Goal: Information Seeking & Learning: Learn about a topic

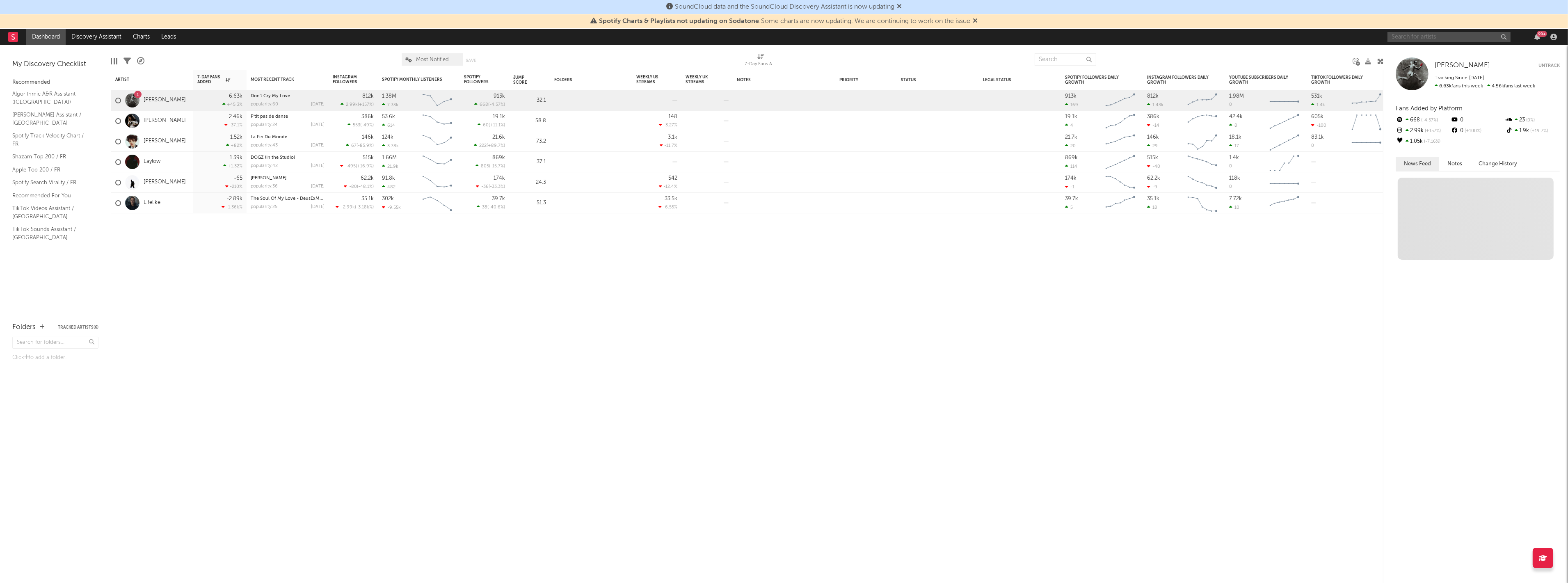
click at [1413, 40] on input "text" at bounding box center [1449, 37] width 123 height 10
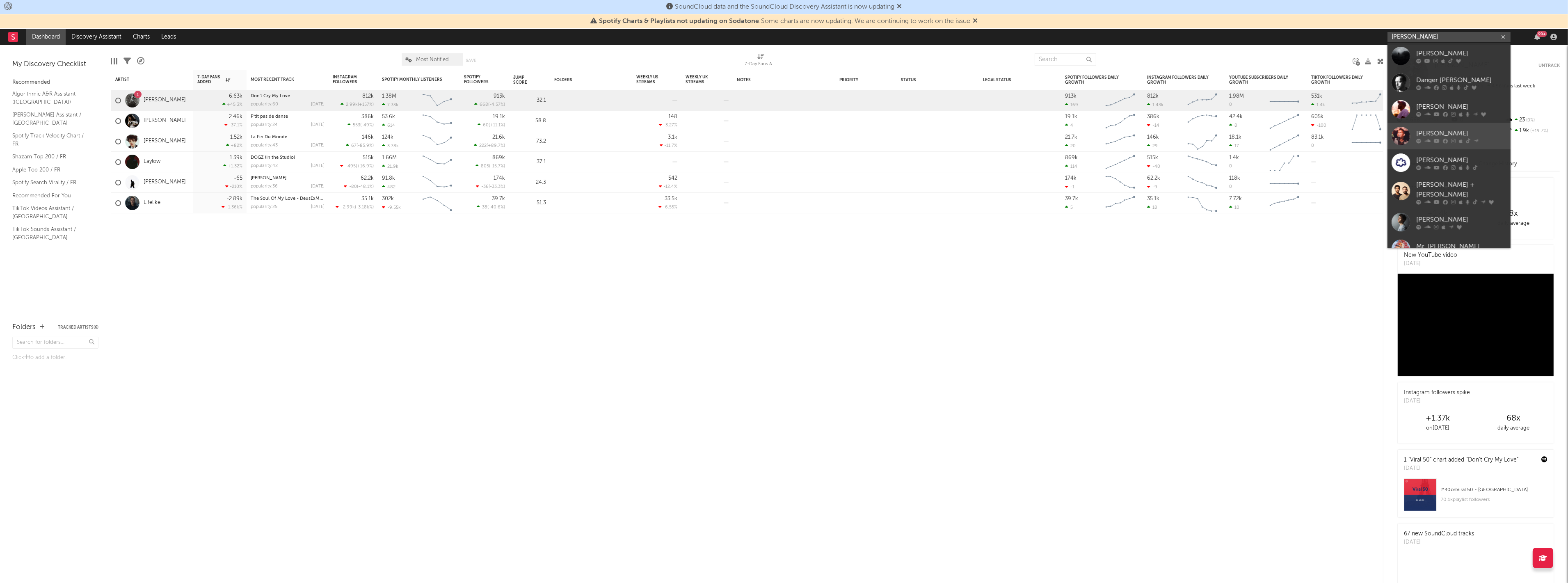
scroll to position [61, 0]
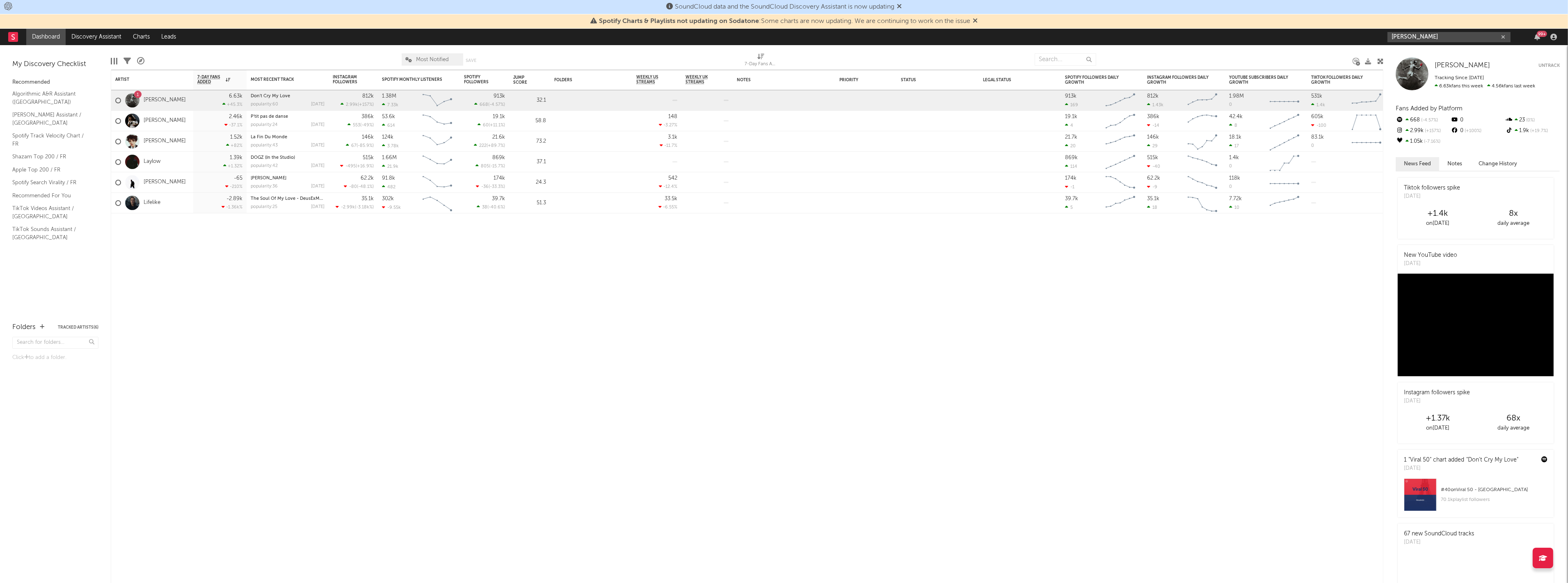
type input "dan black"
click at [1133, 397] on div "Artist Notifications 7-Day Fans Added WoW % Change Most Recent Track Popularity…" at bounding box center [747, 326] width 1273 height 513
click at [1012, 447] on div "Artist Notifications 7-Day Fans Added WoW % Change Most Recent Track Popularity…" at bounding box center [747, 326] width 1273 height 513
click at [792, 447] on div "Artist Notifications 7-Day Fans Added WoW % Change Most Recent Track Popularity…" at bounding box center [747, 326] width 1273 height 513
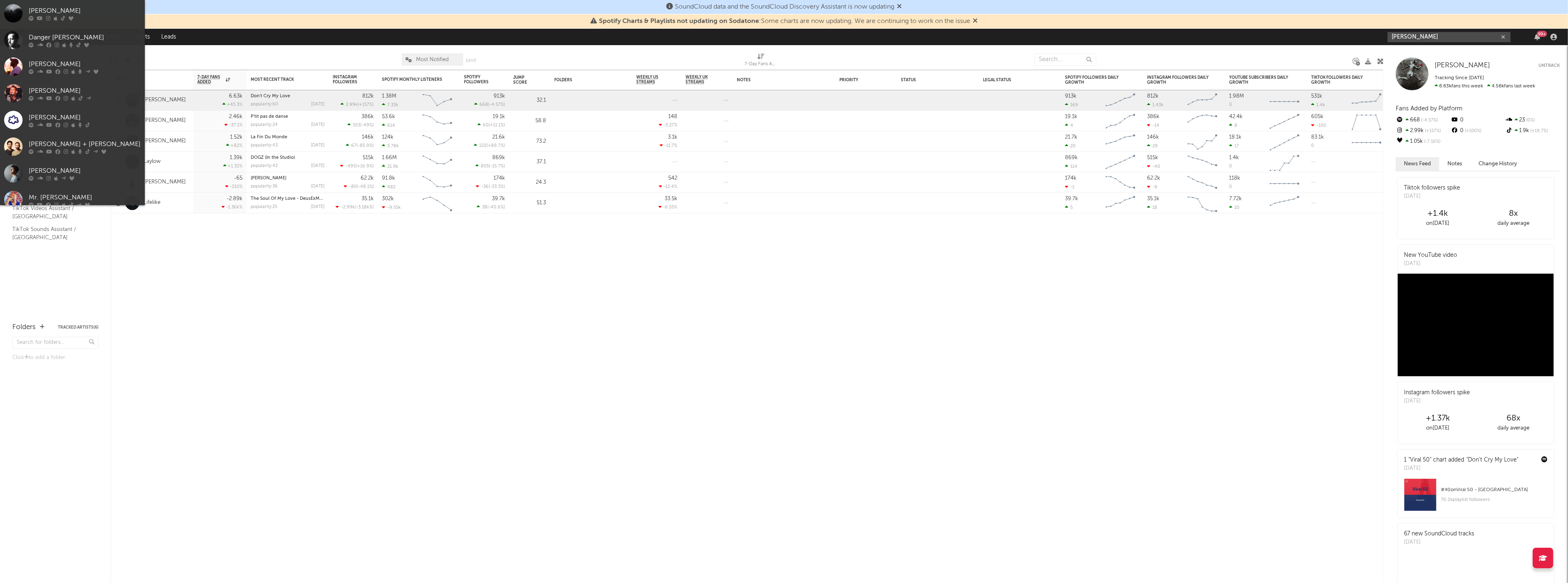
click at [1449, 35] on input "dan black" at bounding box center [1449, 37] width 123 height 10
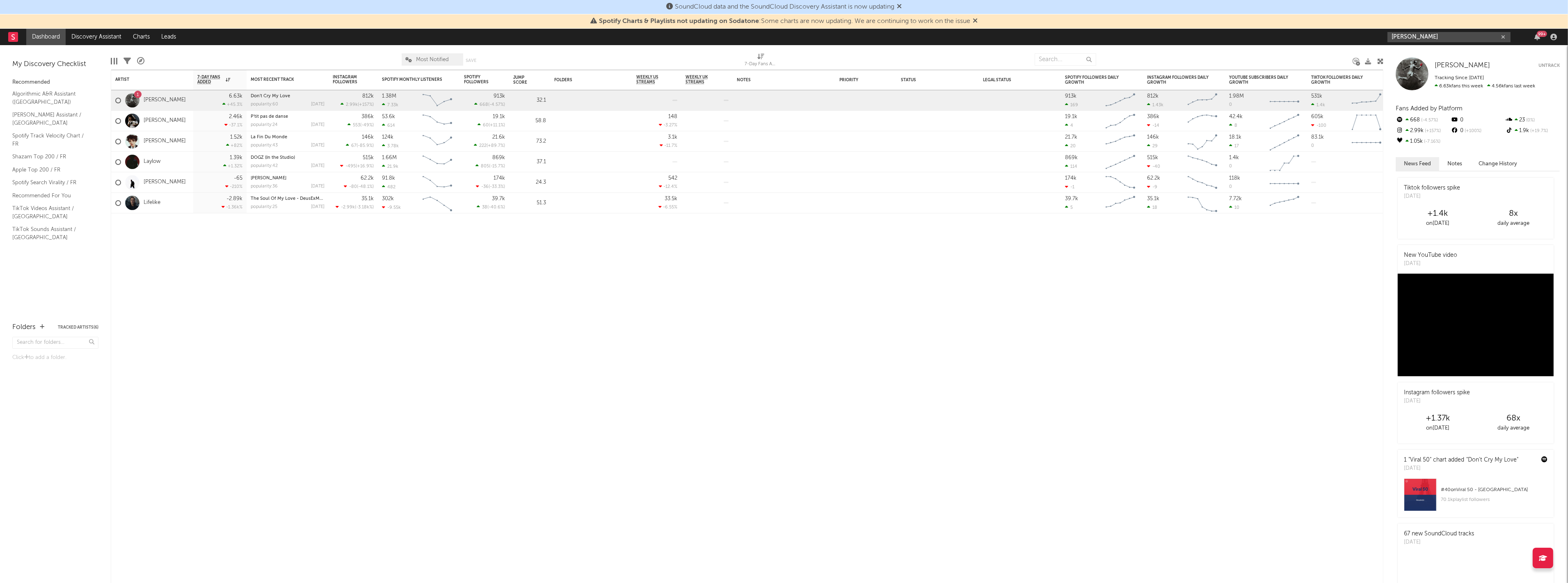
click at [1426, 37] on input "dan black" at bounding box center [1449, 37] width 123 height 10
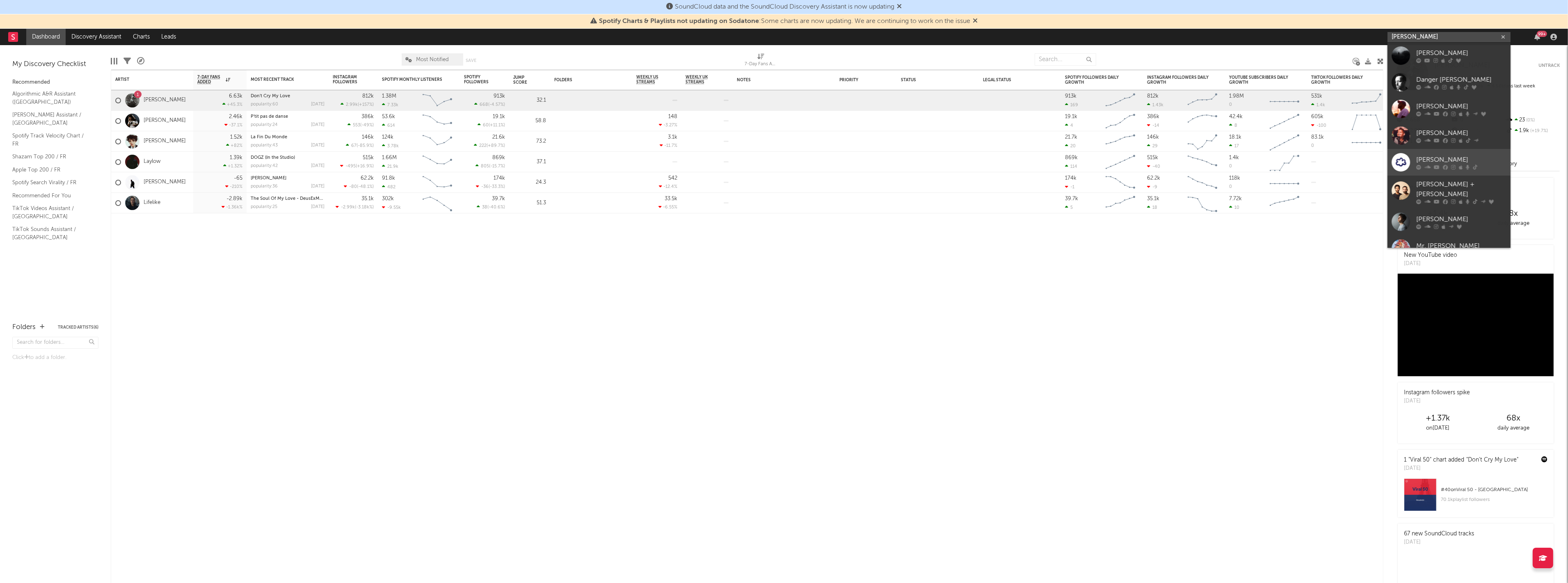
scroll to position [0, 0]
drag, startPoint x: 1429, startPoint y: 37, endPoint x: 1119, endPoint y: 7, distance: 311.4
click at [1233, 34] on nav "Dashboard Discovery Assistant Charts Leads dan black 99 +" at bounding box center [784, 37] width 1568 height 16
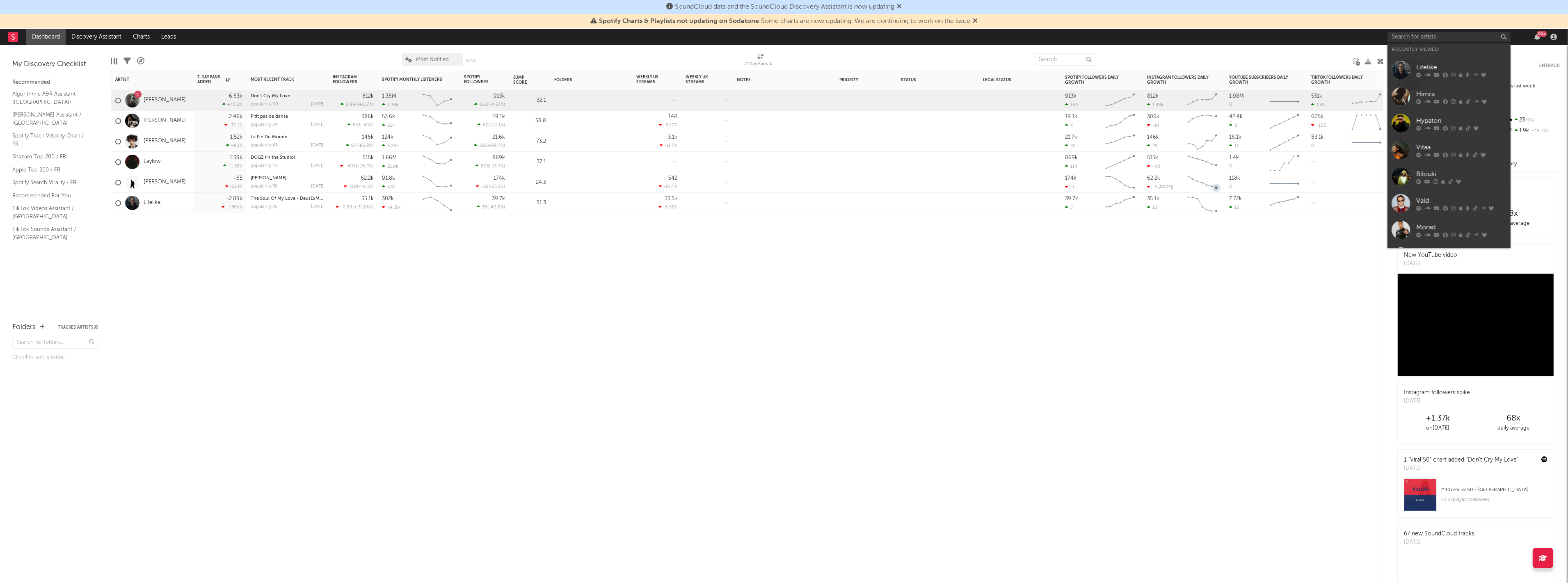
click at [1082, 316] on div "Artist Notifications 7-Day Fans Added WoW % Change Most Recent Track Popularity…" at bounding box center [747, 326] width 1273 height 513
click at [1503, 35] on input "text" at bounding box center [1449, 37] width 123 height 10
click at [1447, 33] on input "text" at bounding box center [1449, 37] width 123 height 10
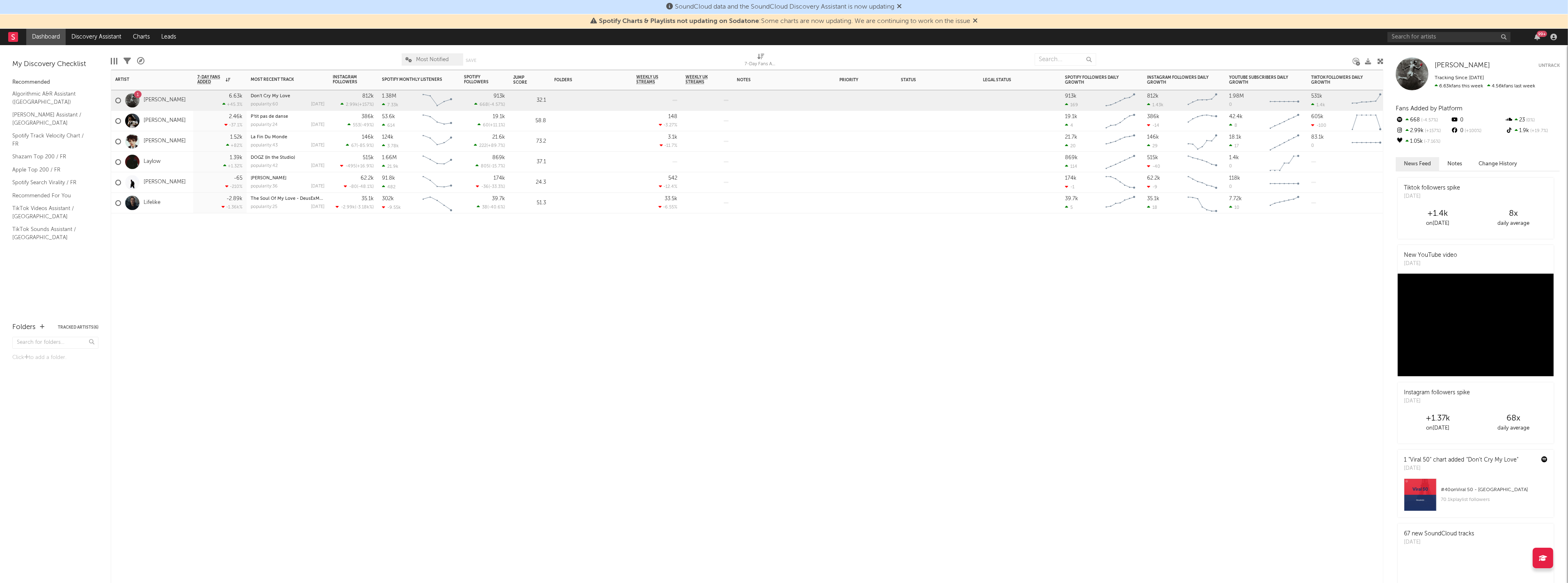
click at [1194, 520] on div "Artist Notifications 7-Day Fans Added WoW % Change Most Recent Track Popularity…" at bounding box center [747, 326] width 1273 height 513
click at [51, 39] on link "Dashboard" at bounding box center [46, 37] width 40 height 16
click at [1552, 38] on icon "button" at bounding box center [1553, 37] width 7 height 7
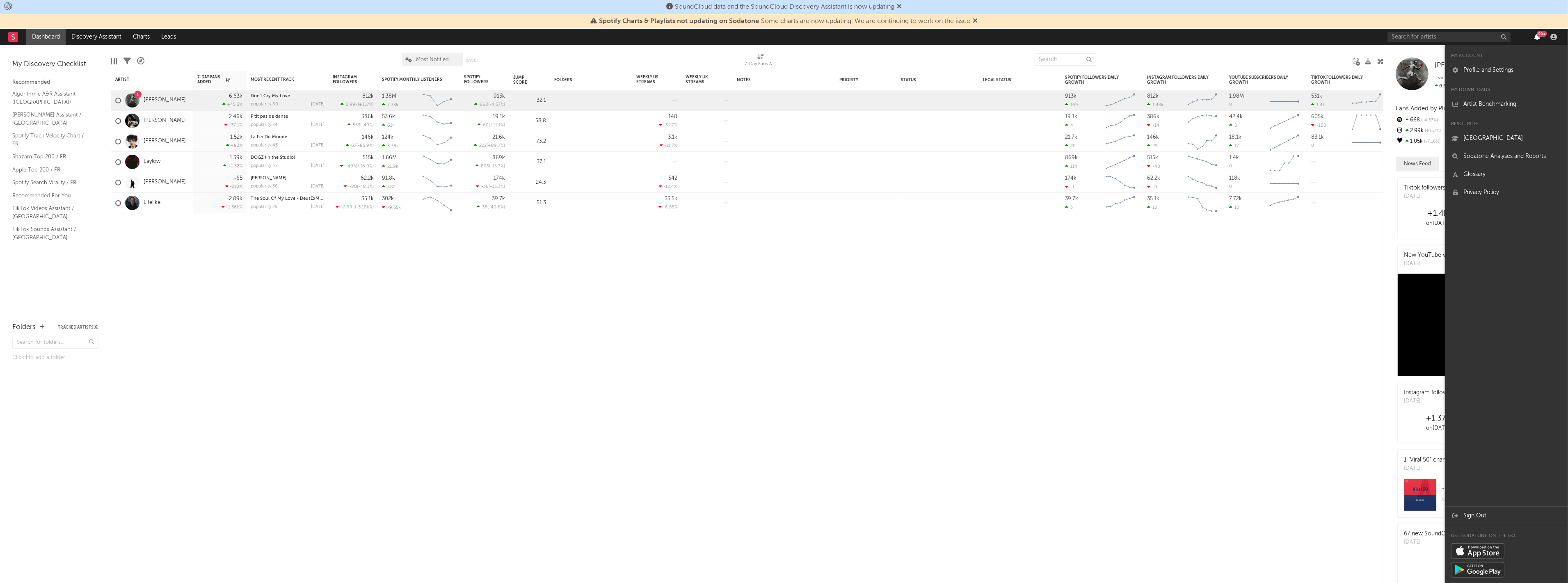
click at [1539, 40] on icon "button" at bounding box center [1537, 37] width 5 height 7
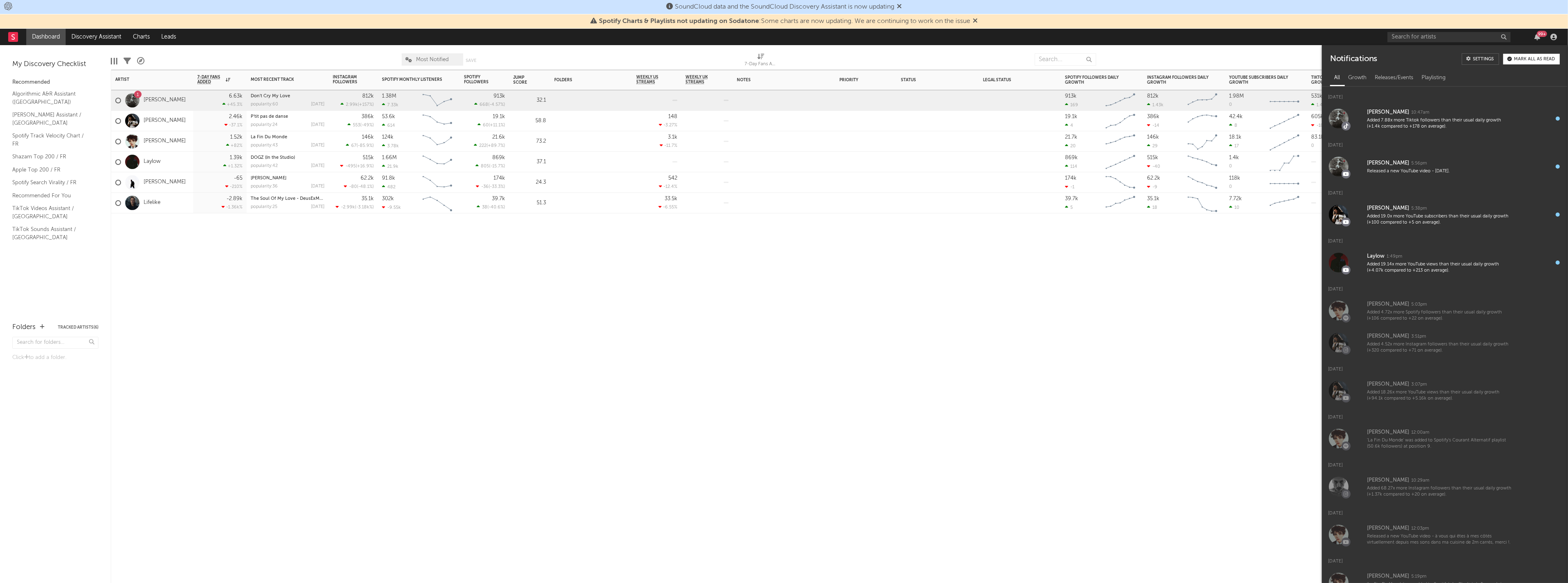
click at [1033, 391] on div "Artist Notifications 7-Day Fans Added WoW % Change Most Recent Track Popularity…" at bounding box center [747, 326] width 1273 height 513
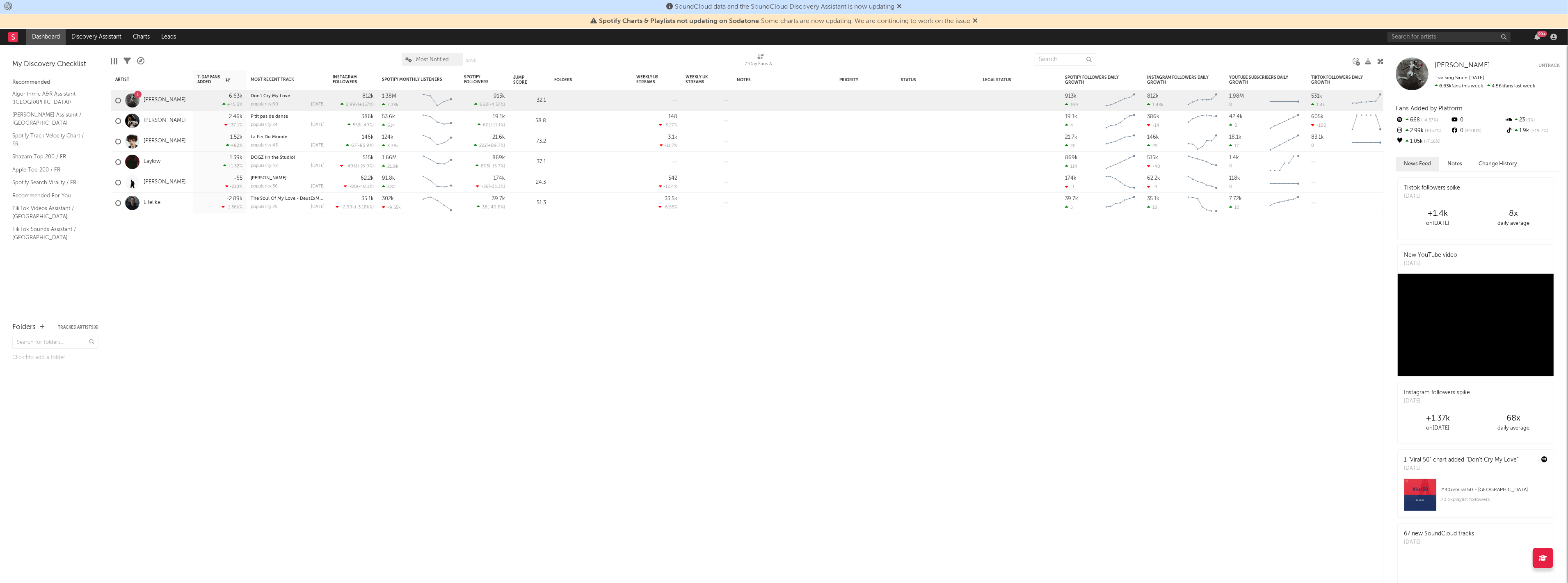
click at [11, 33] on rect at bounding box center [13, 37] width 10 height 10
click at [1474, 37] on input "text" at bounding box center [1449, 37] width 123 height 10
click at [1131, 345] on div "Artist Notifications 7-Day Fans Added WoW % Change Most Recent Track Popularity…" at bounding box center [747, 326] width 1273 height 513
click at [100, 41] on link "Discovery Assistant" at bounding box center [96, 37] width 61 height 16
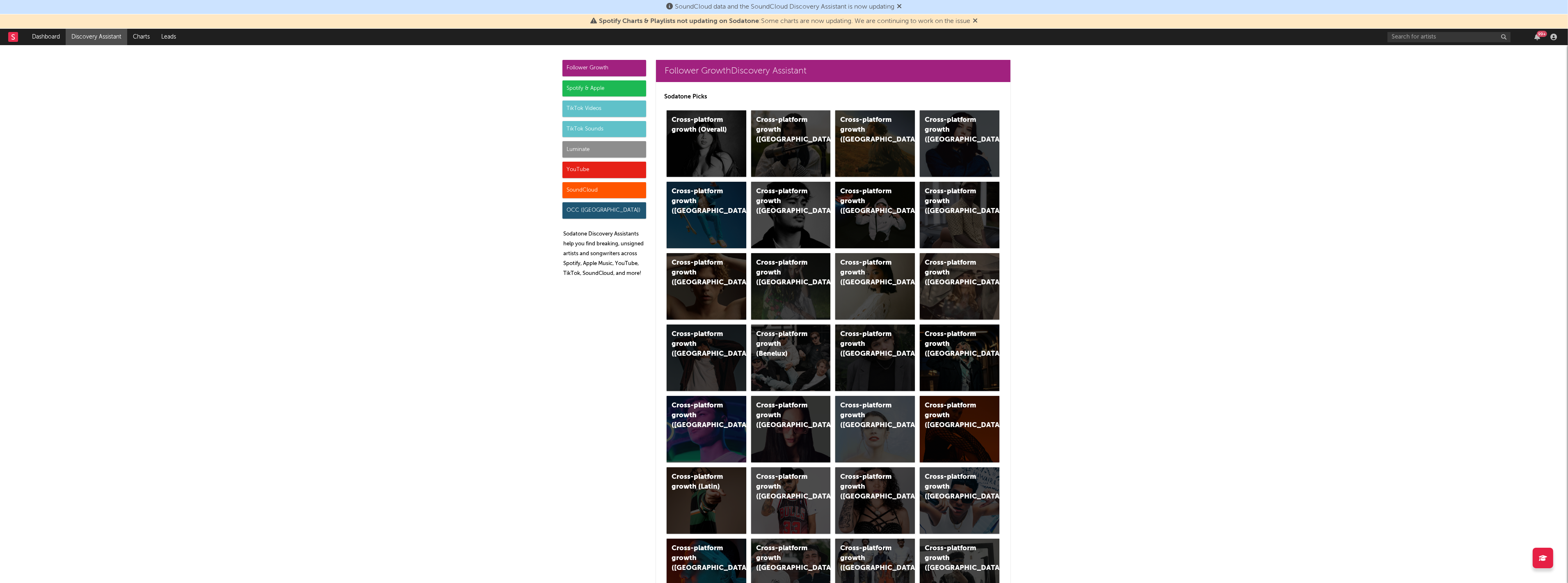
click at [575, 88] on div "Spotify & Apple" at bounding box center [604, 88] width 83 height 16
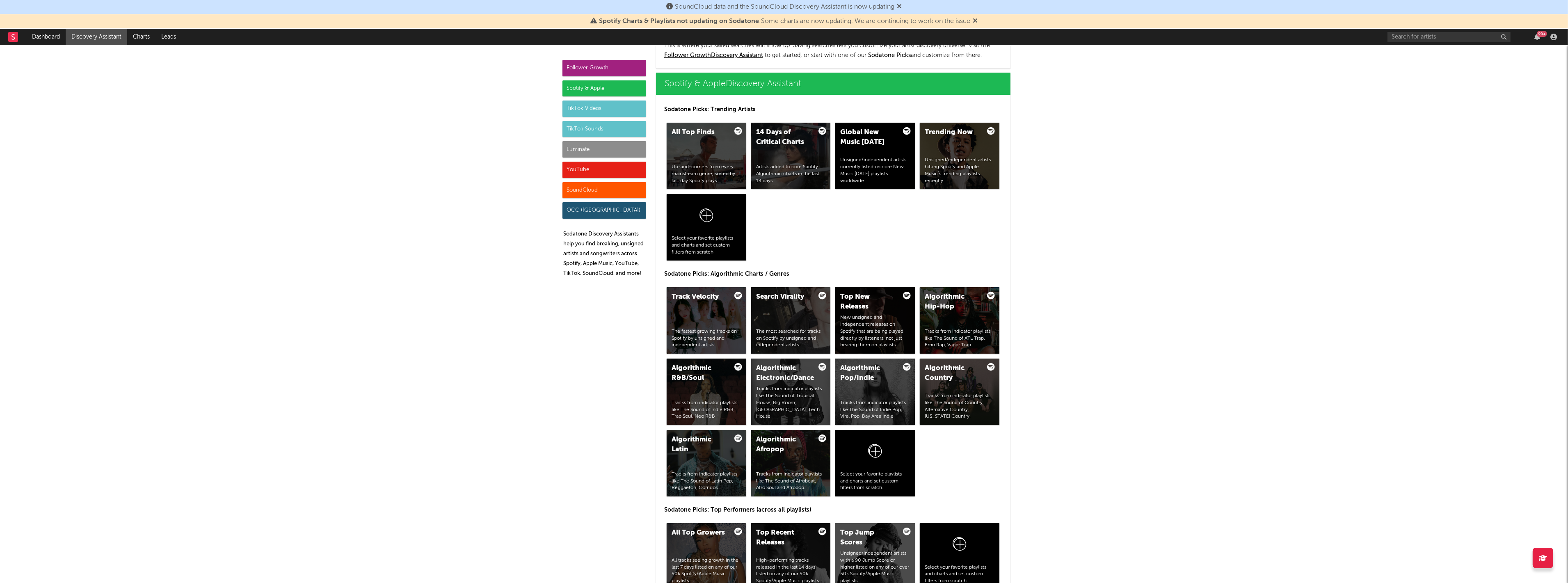
scroll to position [820, 0]
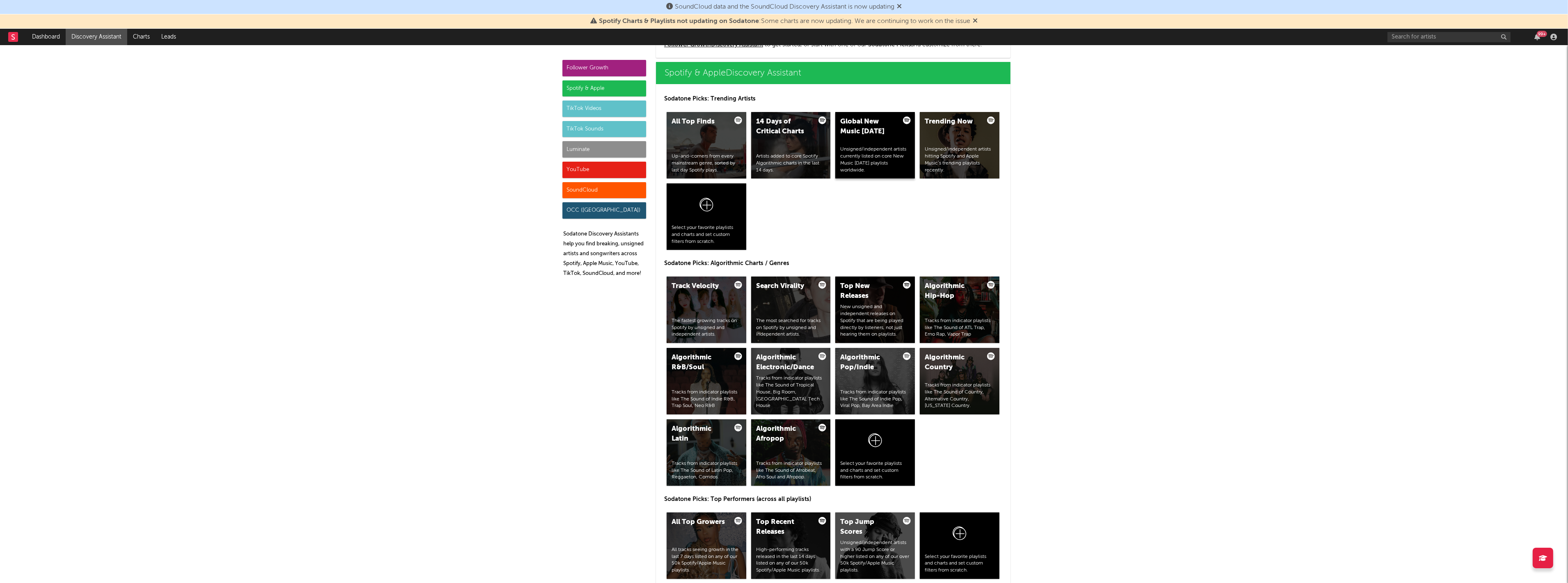
click at [888, 138] on div "Global New Music Friday Unsigned/independent artists currently listed on core N…" at bounding box center [875, 145] width 80 height 66
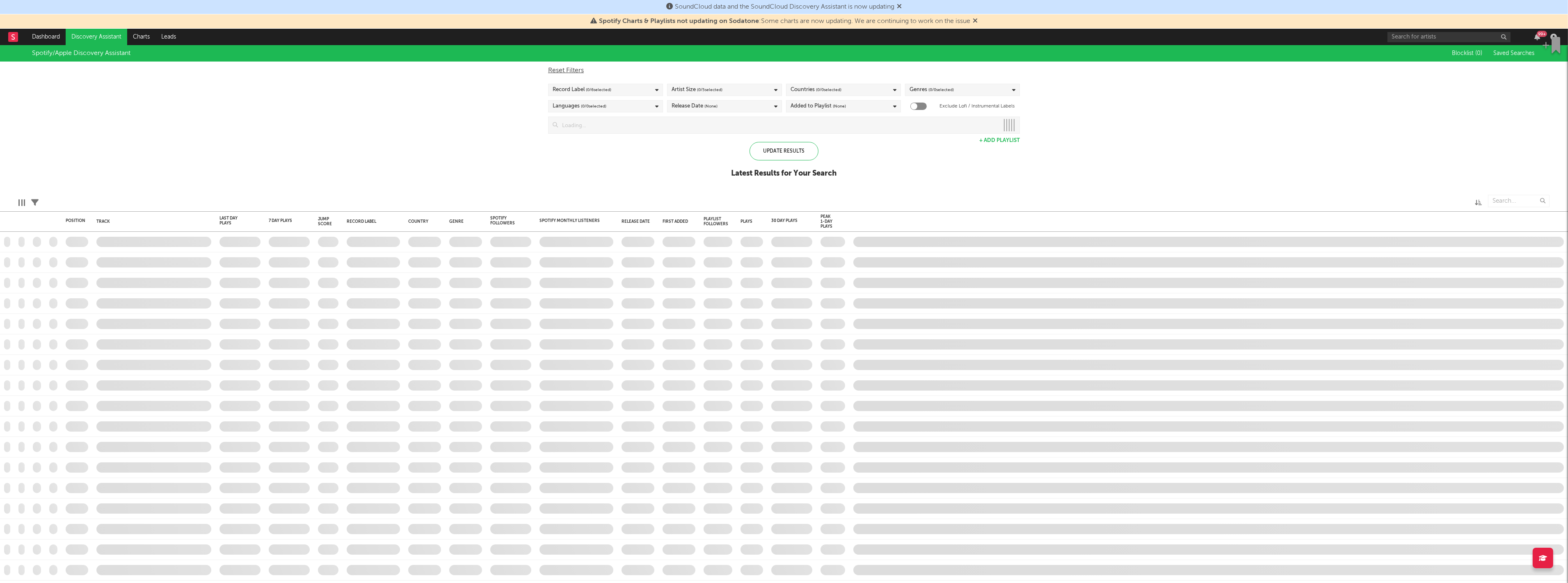
checkbox input "true"
click at [863, 96] on div "Reset Filters Record Label ( 2 / 6 selected) Artist Size ( 5 / 5 selected) Coun…" at bounding box center [784, 97] width 480 height 72
click at [879, 91] on div "Countries ( 0 / 0 selected)" at bounding box center [843, 89] width 115 height 12
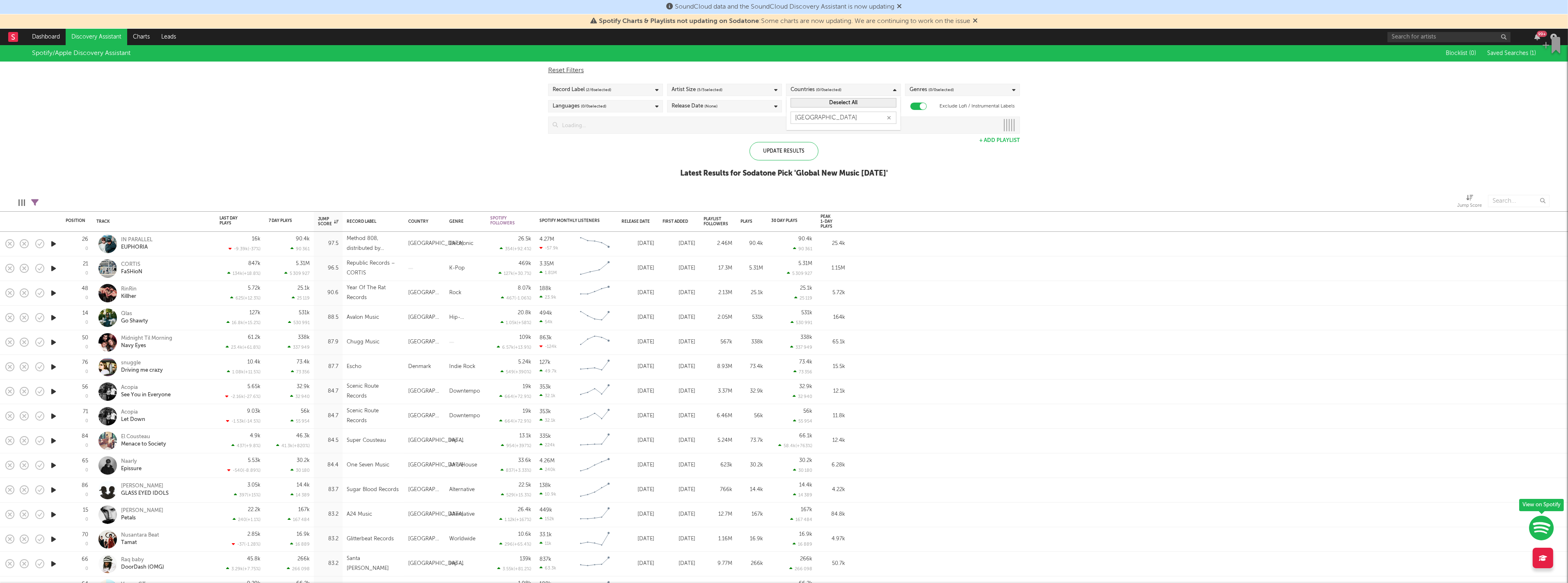
click at [827, 119] on input "france" at bounding box center [844, 117] width 106 height 12
type input "france"
click at [817, 134] on div "[GEOGRAPHIC_DATA]" at bounding box center [849, 135] width 95 height 10
click at [791, 134] on input "[GEOGRAPHIC_DATA]" at bounding box center [791, 135] width 0 height 10
click at [794, 133] on div at bounding box center [794, 134] width 7 height 7
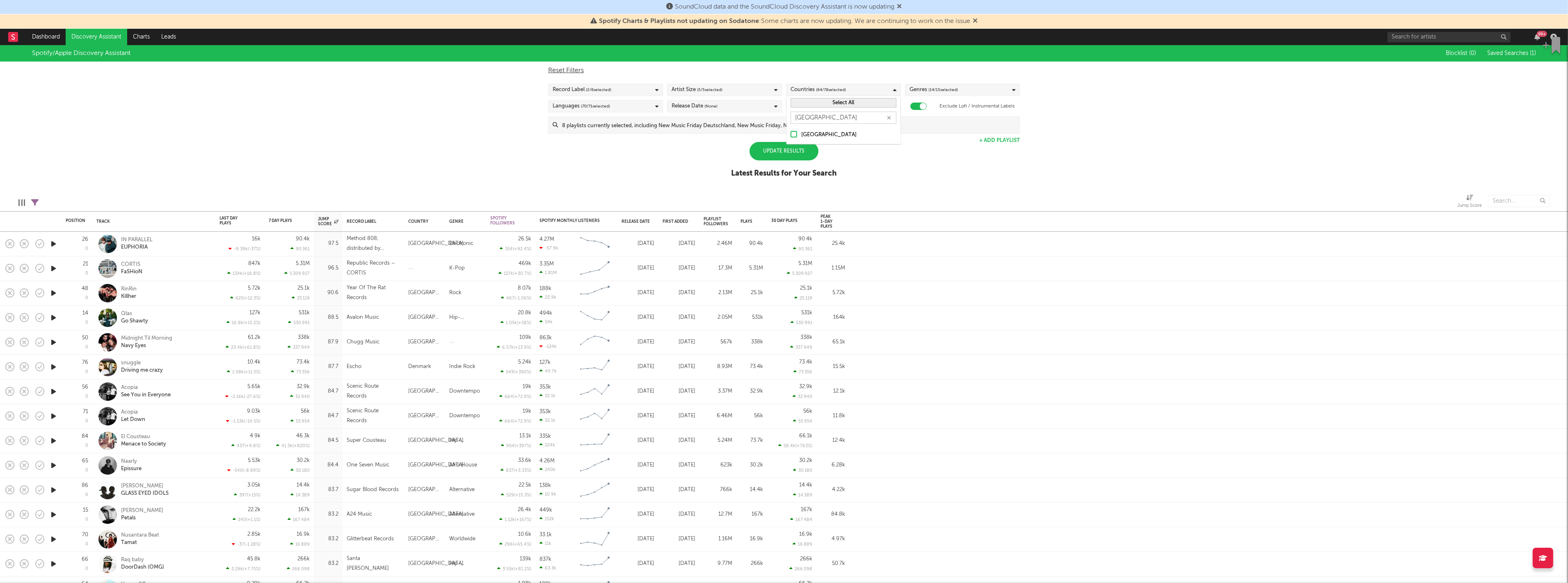
click at [791, 133] on input "[GEOGRAPHIC_DATA]" at bounding box center [791, 135] width 0 height 10
click at [801, 156] on div "Update Results" at bounding box center [783, 151] width 69 height 18
click at [838, 87] on span "( 65 / 78 selected)" at bounding box center [831, 90] width 30 height 10
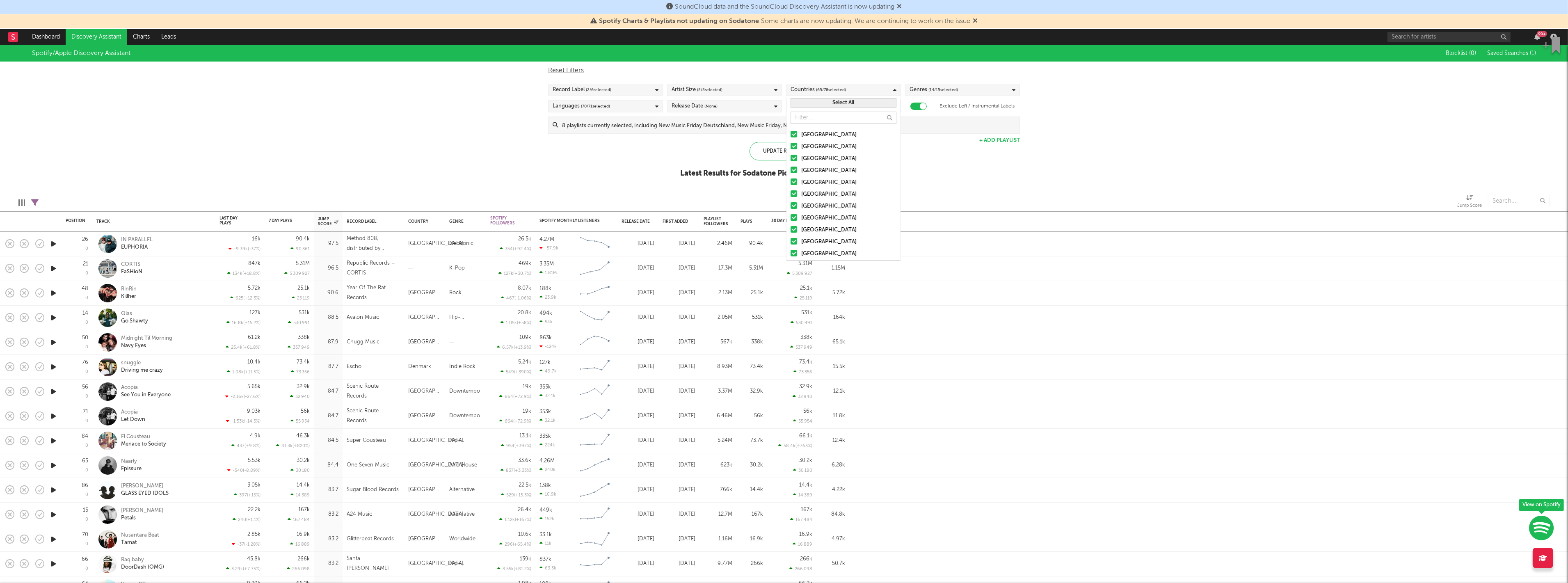
click at [852, 100] on button "Select All" at bounding box center [844, 103] width 106 height 10
click at [842, 101] on button "Deselect All" at bounding box center [844, 103] width 106 height 10
click at [810, 120] on input "text" at bounding box center [844, 117] width 106 height 12
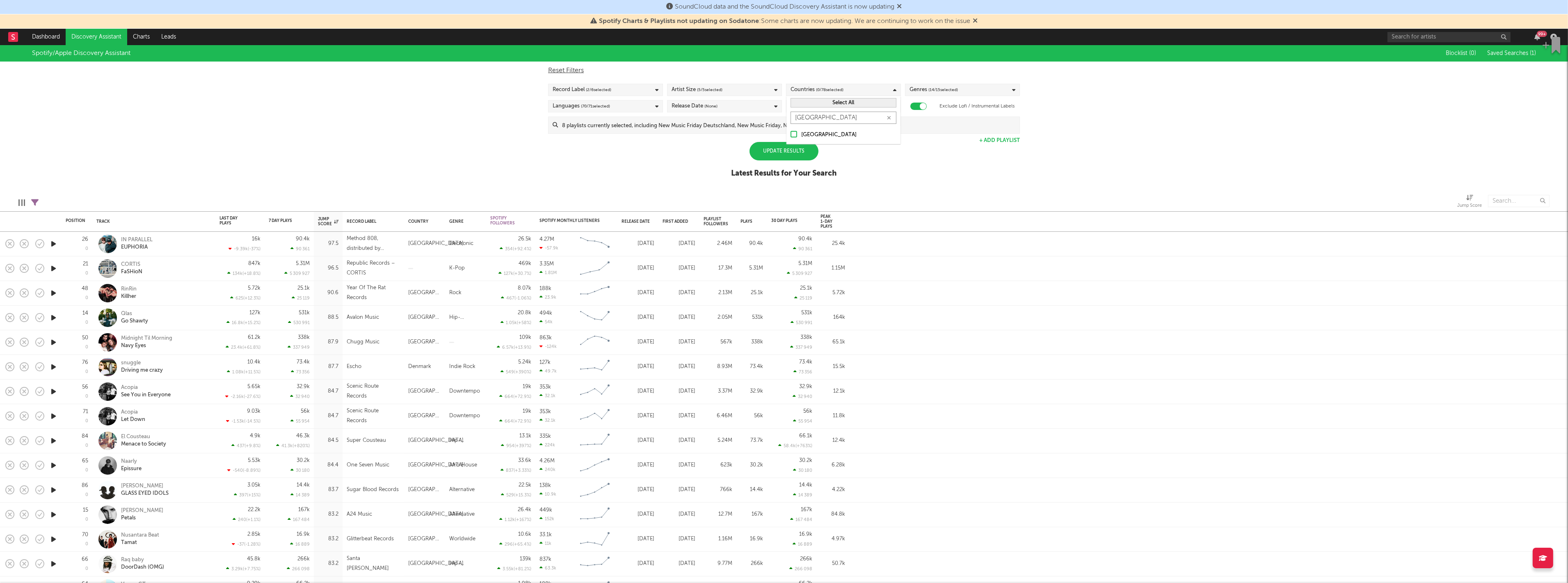
type input "france"
click at [794, 134] on div at bounding box center [794, 134] width 7 height 7
click at [791, 134] on input "[GEOGRAPHIC_DATA]" at bounding box center [791, 135] width 0 height 10
click at [765, 146] on div "Update Results" at bounding box center [783, 151] width 69 height 18
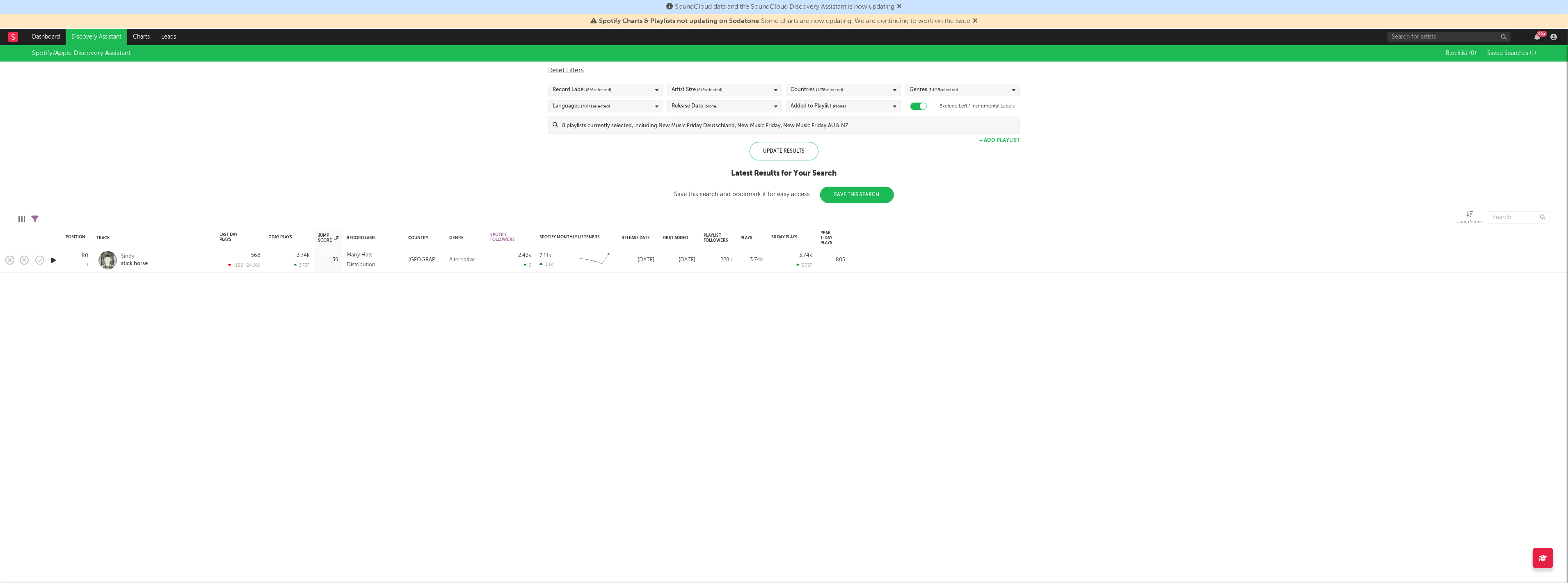
click at [752, 91] on div "Artist Size ( 5 / 5 selected)" at bounding box center [724, 89] width 115 height 12
click at [632, 94] on div "Record Label ( 2 / 6 selected)" at bounding box center [605, 89] width 115 height 12
click at [557, 117] on div at bounding box center [556, 117] width 7 height 7
click at [553, 117] on input "Warner" at bounding box center [553, 119] width 0 height 10
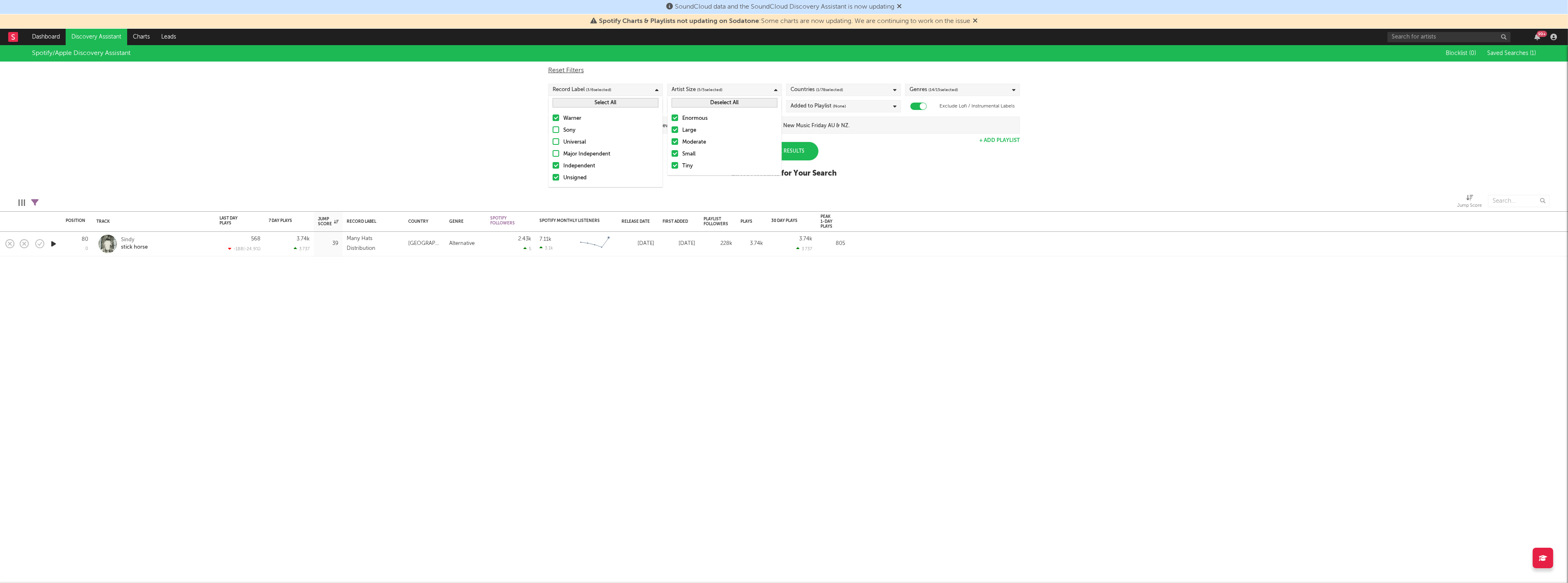
click at [557, 127] on div at bounding box center [556, 130] width 7 height 7
click at [553, 127] on input "Sony" at bounding box center [553, 130] width 0 height 10
click at [557, 142] on div at bounding box center [556, 141] width 7 height 7
click at [553, 142] on input "Universal" at bounding box center [553, 142] width 0 height 10
click at [556, 150] on div at bounding box center [556, 153] width 7 height 7
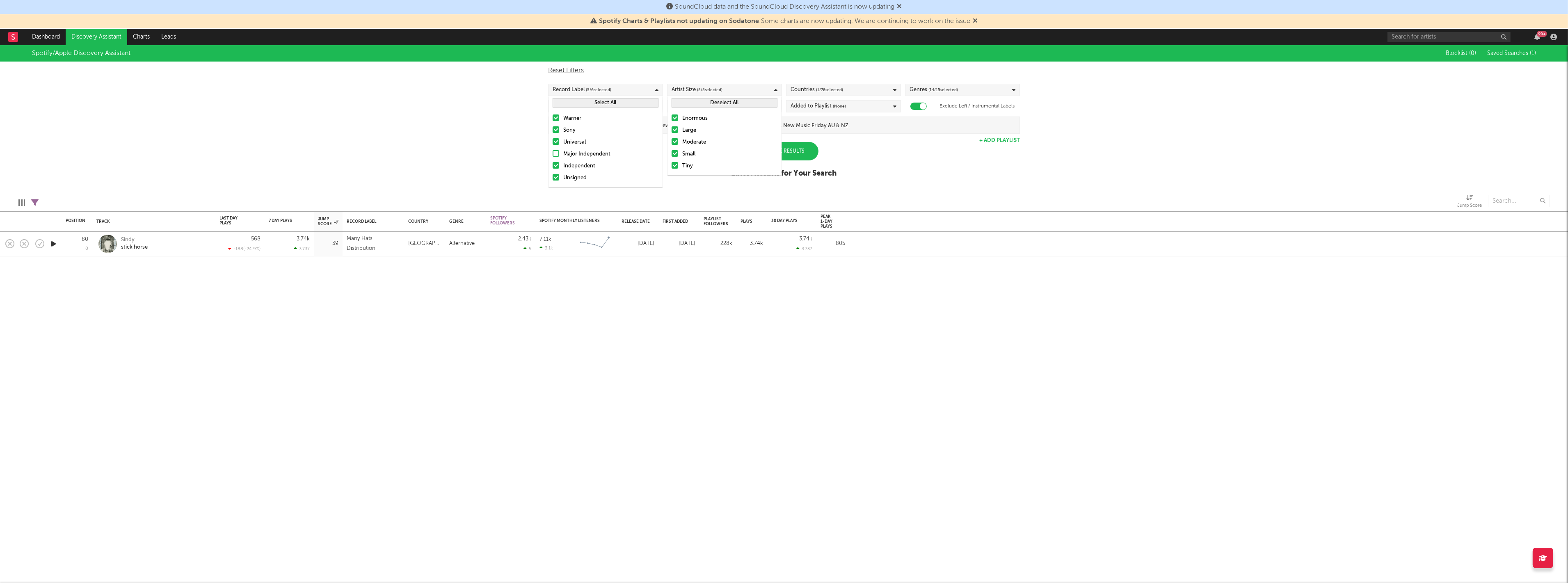
click at [553, 150] on input "Major Independent" at bounding box center [553, 154] width 0 height 10
click at [470, 141] on div "Spotify/Apple Discovery Assistant Blocklist ( 0 ) Saved Searches ( 1 ) Reset Fi…" at bounding box center [784, 116] width 1568 height 142
click at [783, 154] on div "Update Results" at bounding box center [783, 151] width 69 height 18
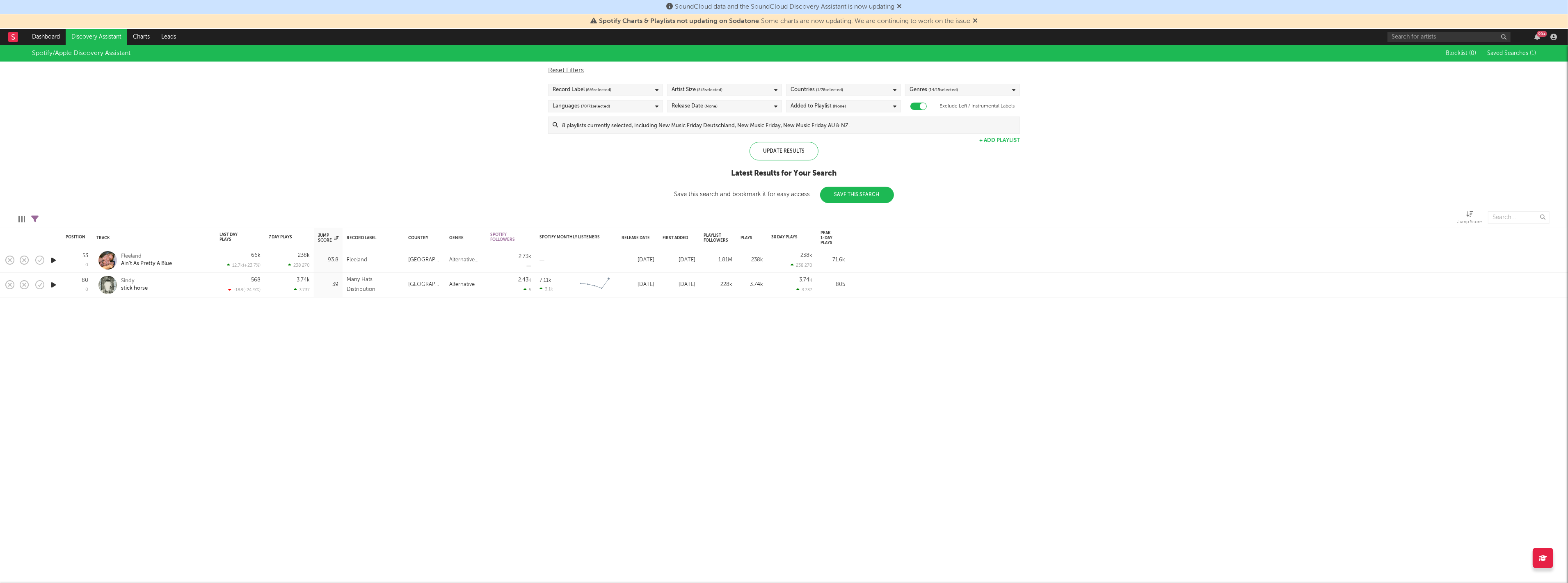
click at [1003, 89] on div "Genres ( 14 / 15 selected)" at bounding box center [962, 89] width 115 height 12
click at [1169, 119] on div "Spotify/Apple Discovery Assistant Blocklist ( 0 ) Saved Searches ( 1 ) Reset Fi…" at bounding box center [784, 124] width 1568 height 158
click at [129, 282] on div "Sindy" at bounding box center [135, 281] width 27 height 7
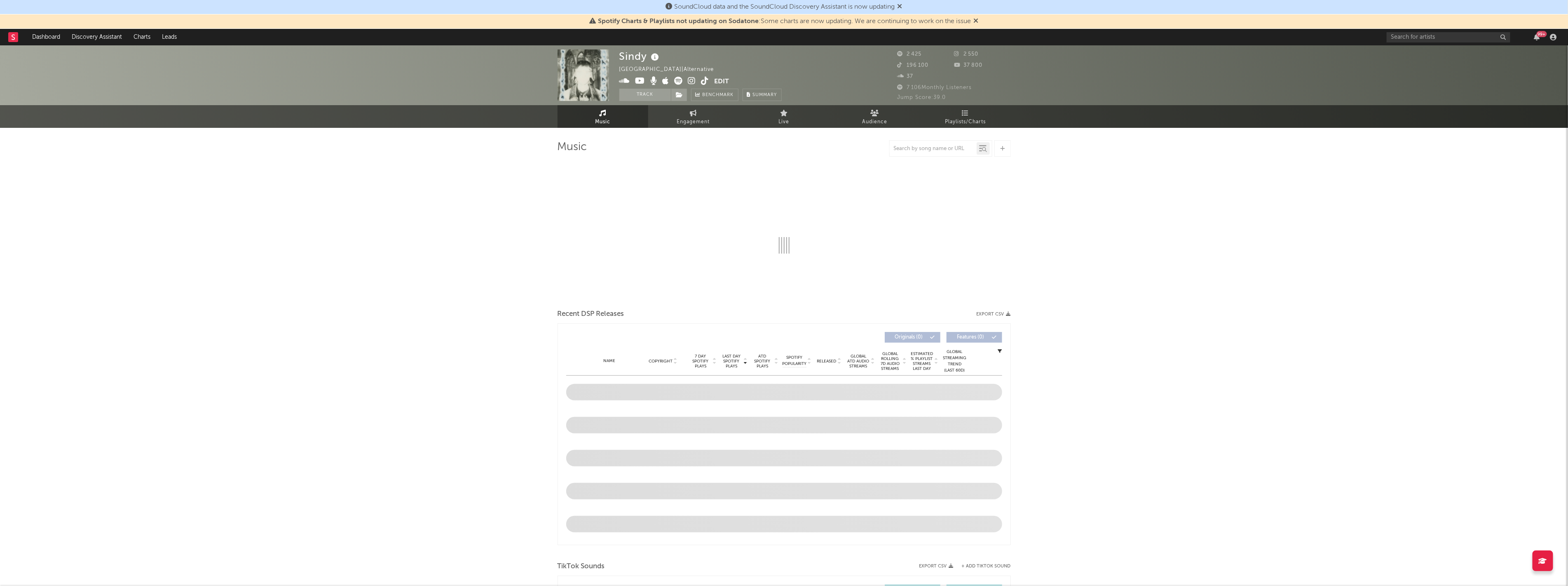
select select "6m"
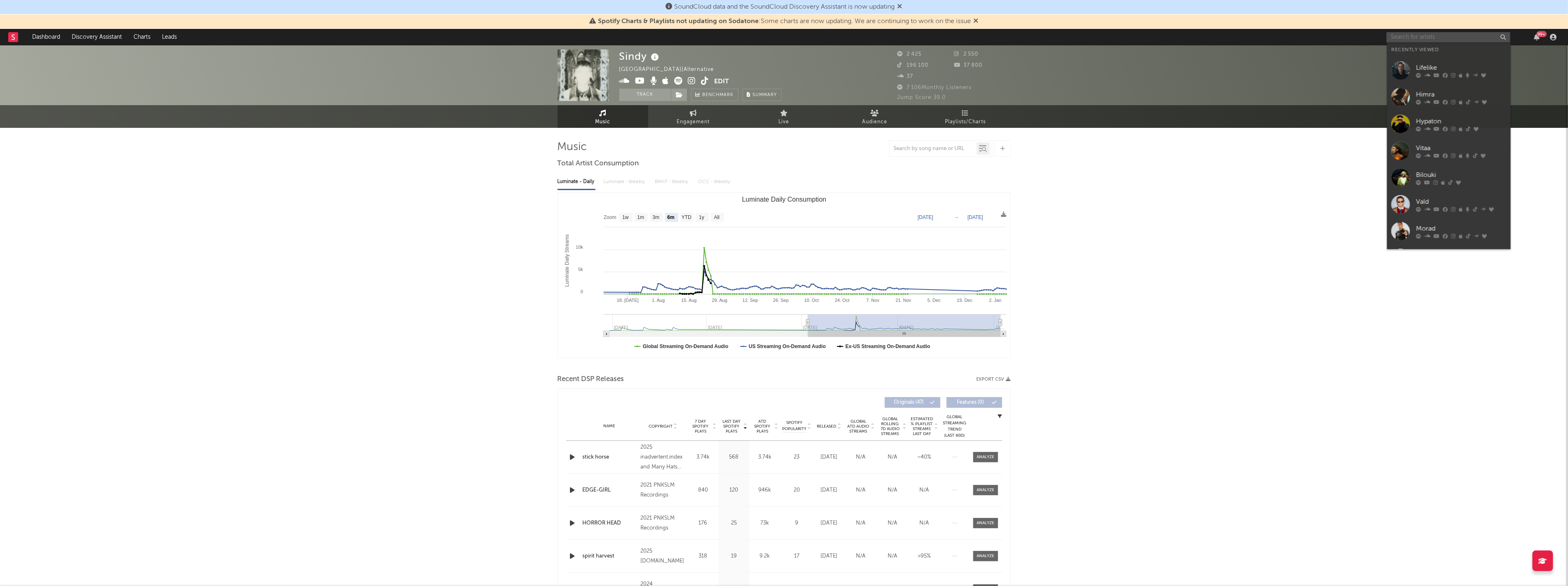
click at [1403, 36] on input "text" at bounding box center [1448, 37] width 123 height 10
type input "louane"
click at [1399, 59] on div at bounding box center [1400, 56] width 18 height 18
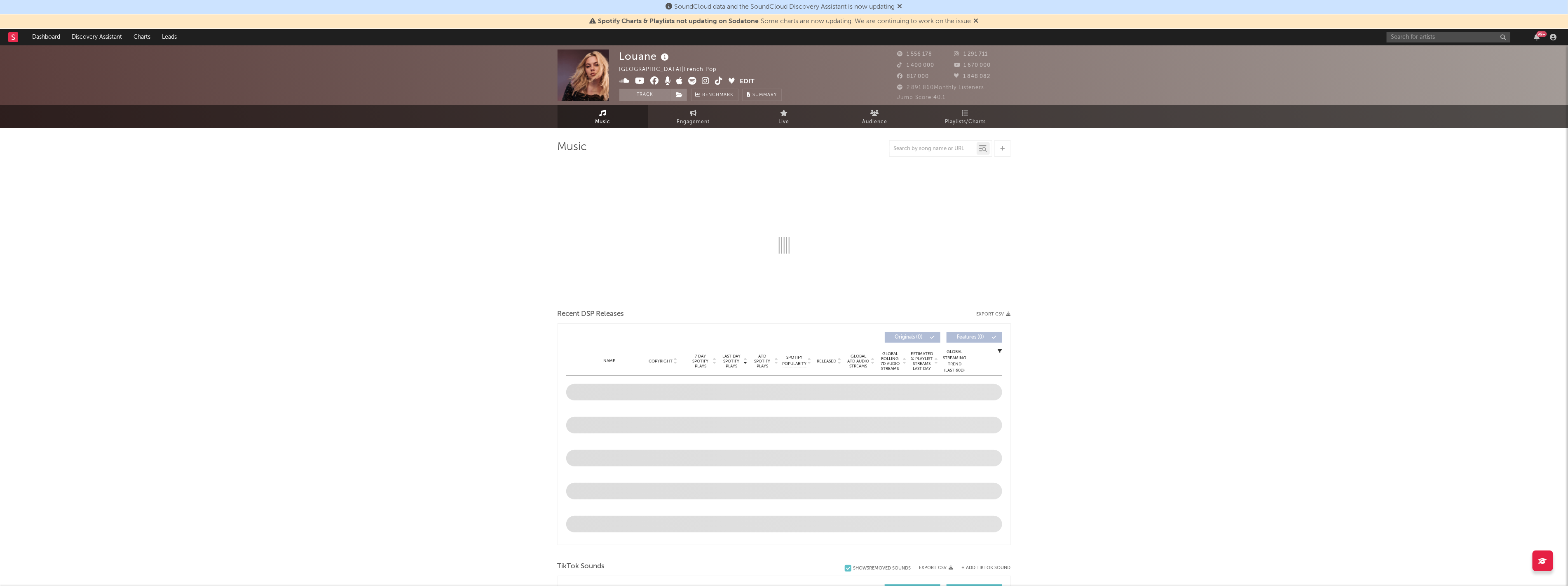
select select "6m"
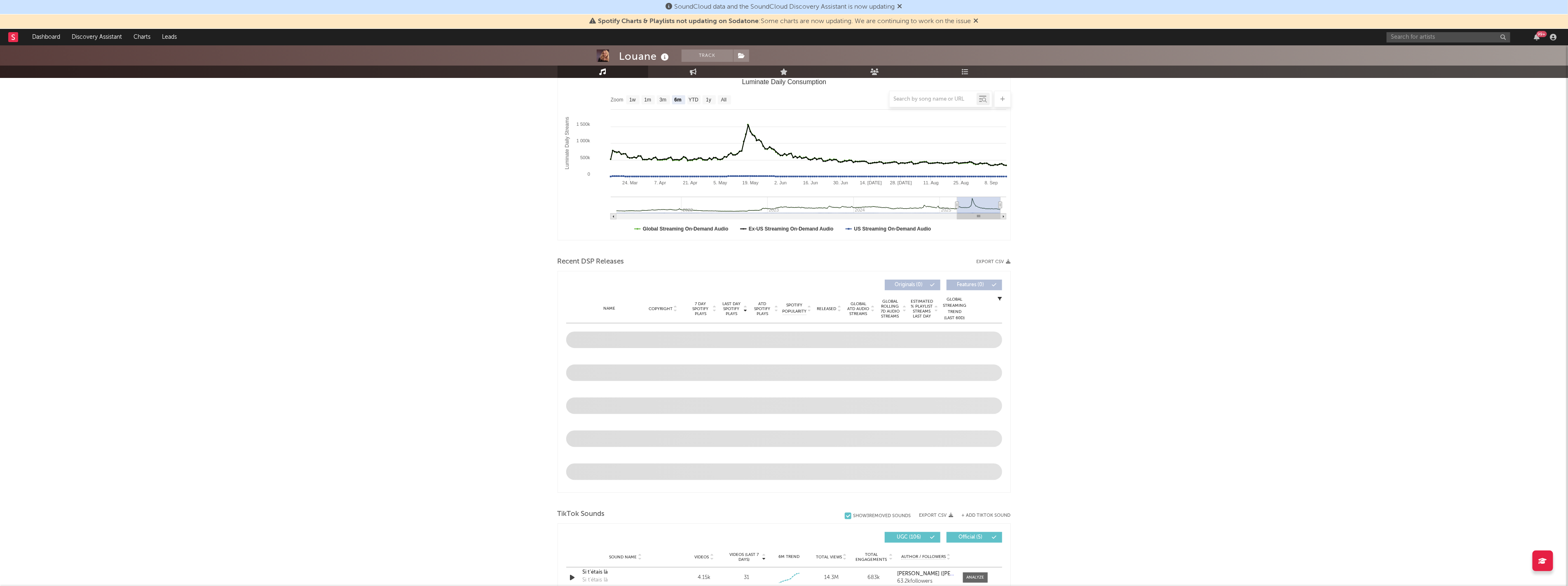
scroll to position [229, 0]
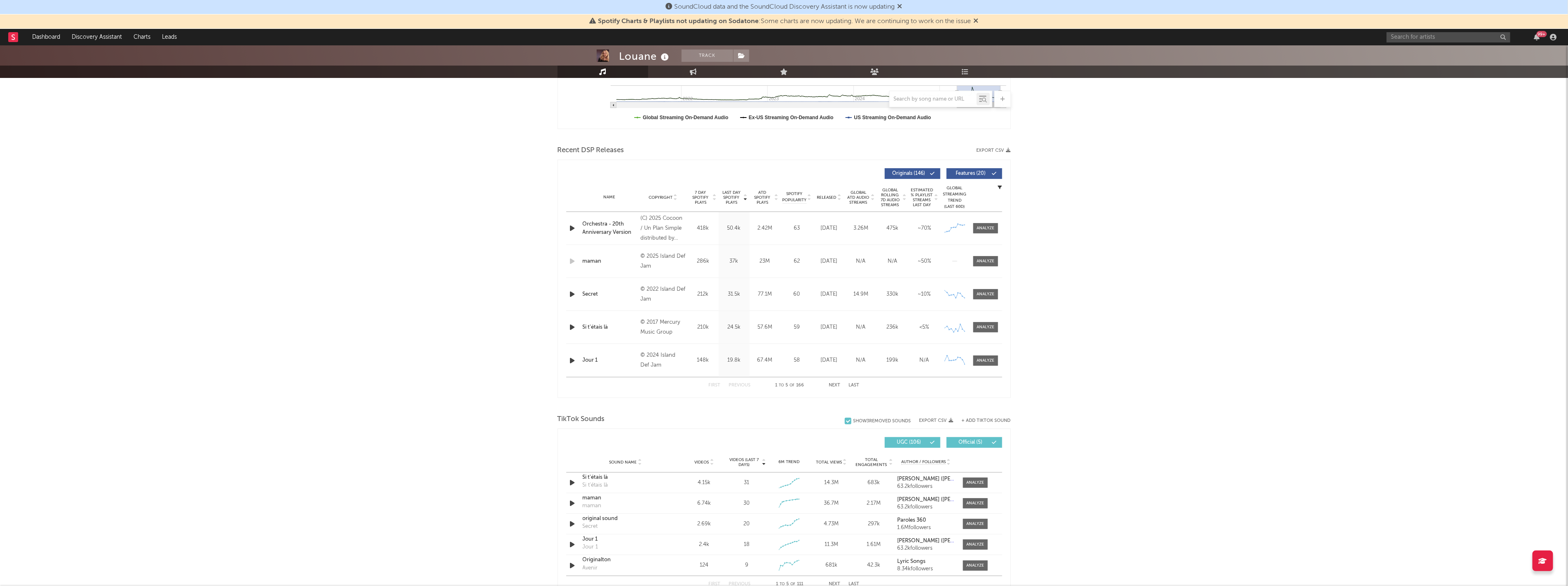
click at [606, 221] on div "Orchestra - 20th Anniversary Version" at bounding box center [609, 228] width 54 height 16
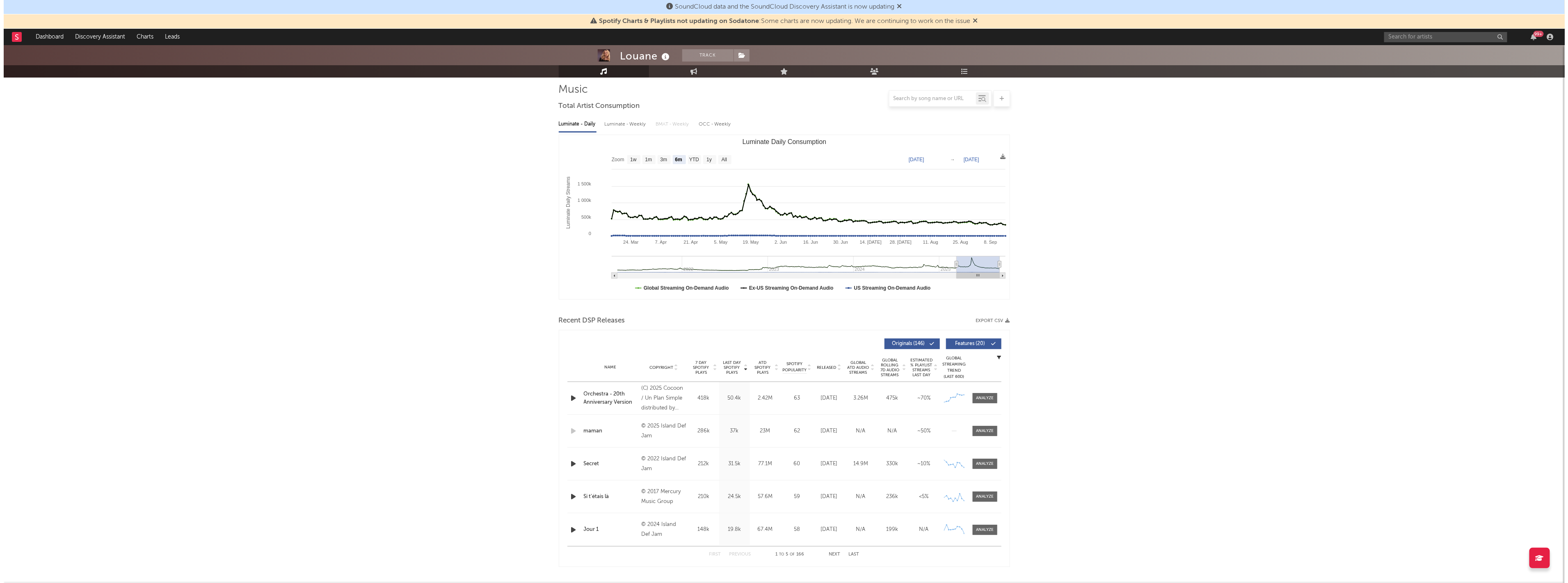
scroll to position [0, 0]
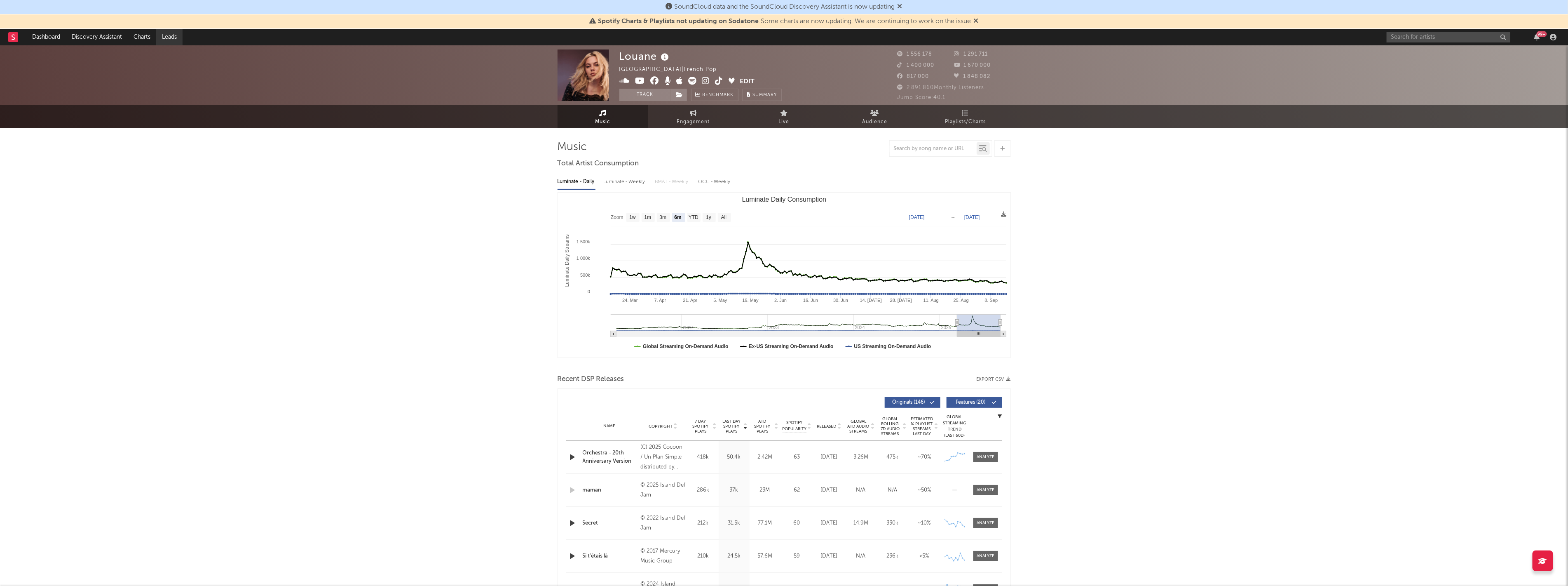
click at [163, 35] on link "Leads" at bounding box center [169, 37] width 26 height 17
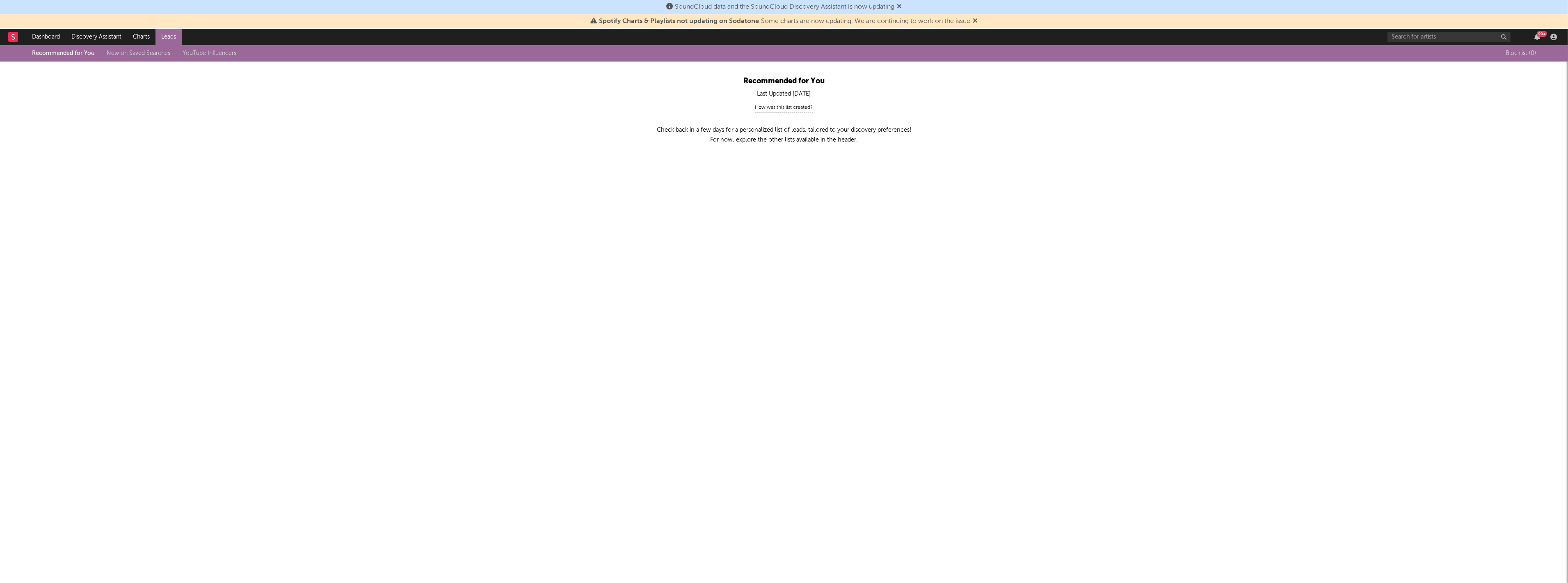
click at [793, 105] on div "How was this list created?" at bounding box center [784, 107] width 58 height 10
click at [122, 54] on link "New on Saved Searches" at bounding box center [138, 53] width 63 height 5
click at [223, 54] on link "YouTube Influencers" at bounding box center [209, 53] width 54 height 5
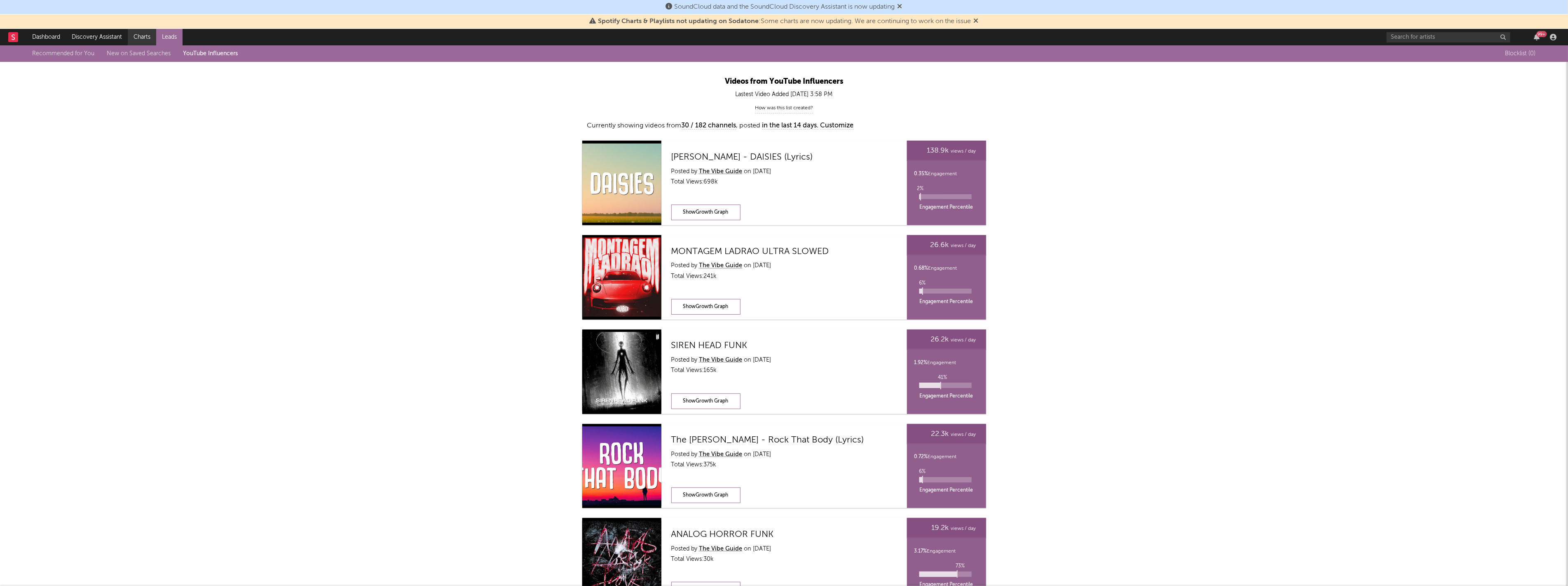
click at [136, 38] on link "Charts" at bounding box center [142, 37] width 29 height 17
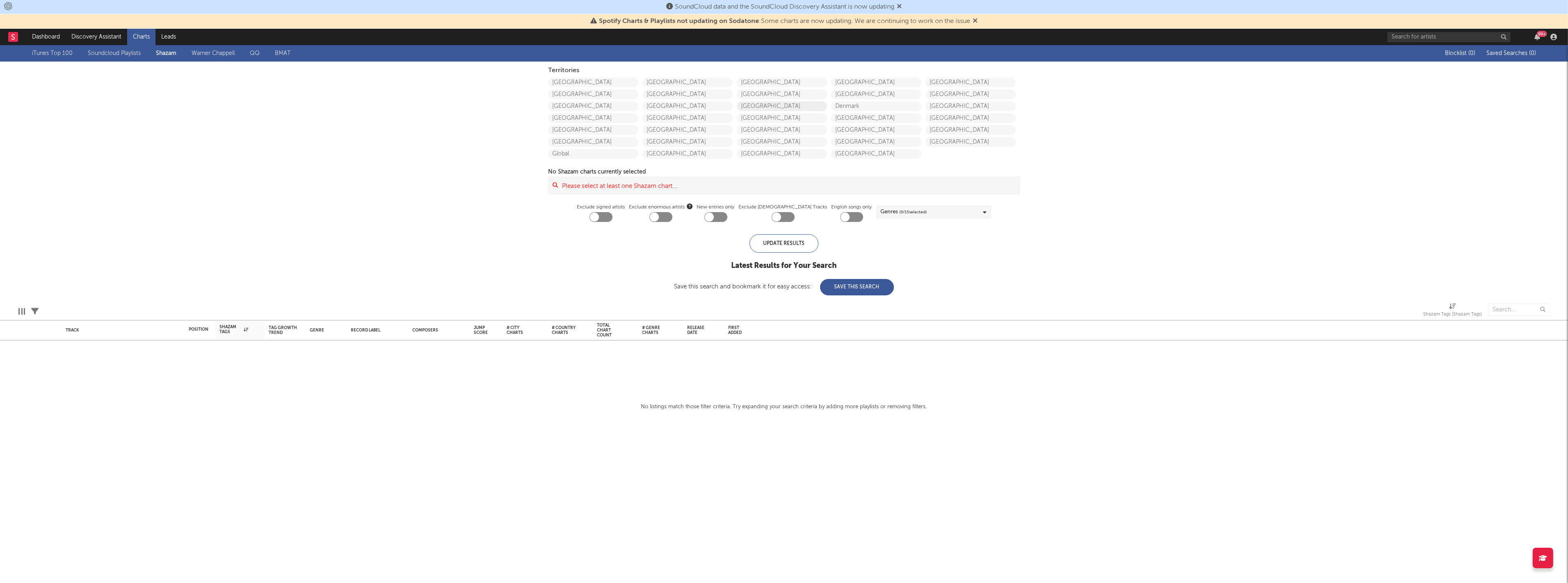
click at [760, 104] on link "[GEOGRAPHIC_DATA]" at bounding box center [782, 106] width 90 height 10
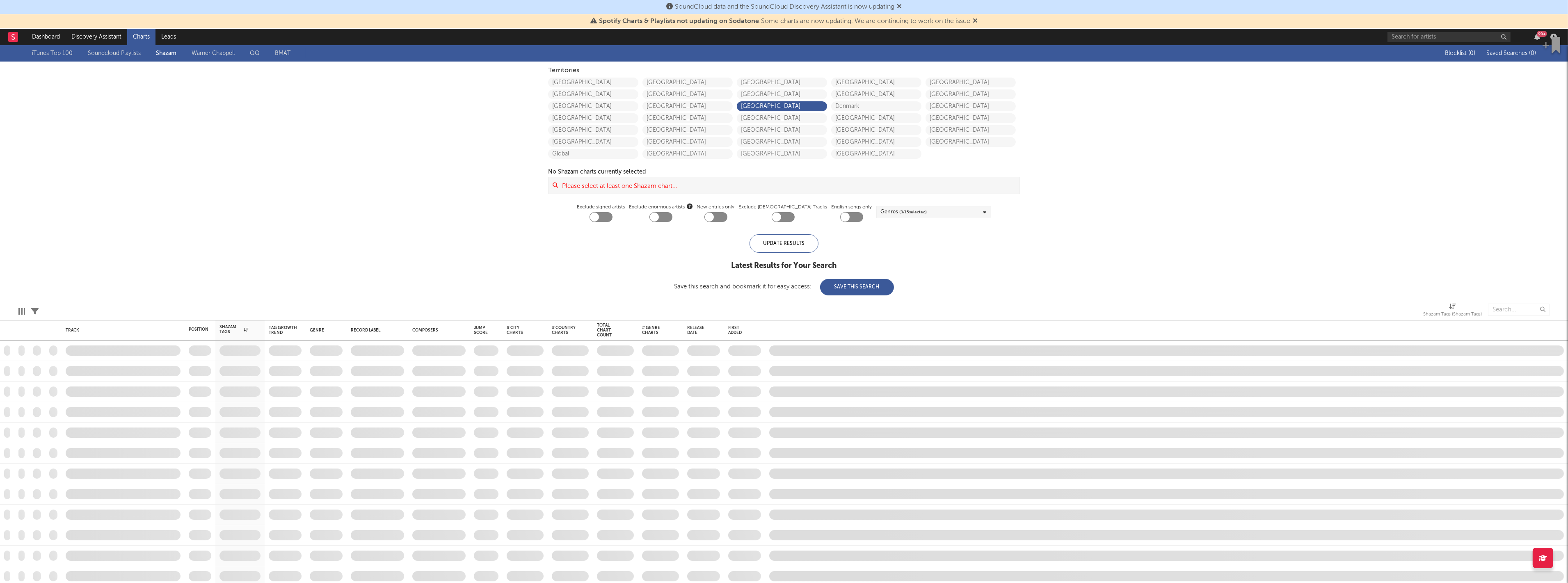
checkbox input "true"
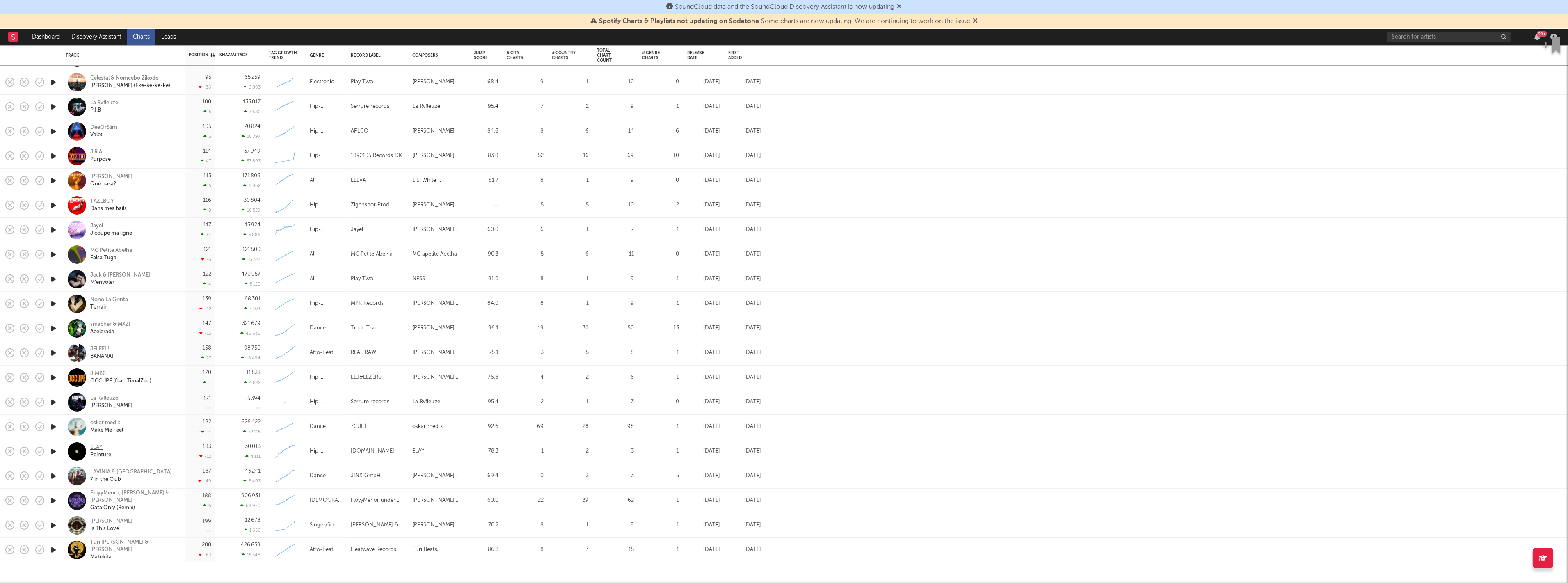
click at [97, 446] on div "ELAY" at bounding box center [100, 447] width 21 height 7
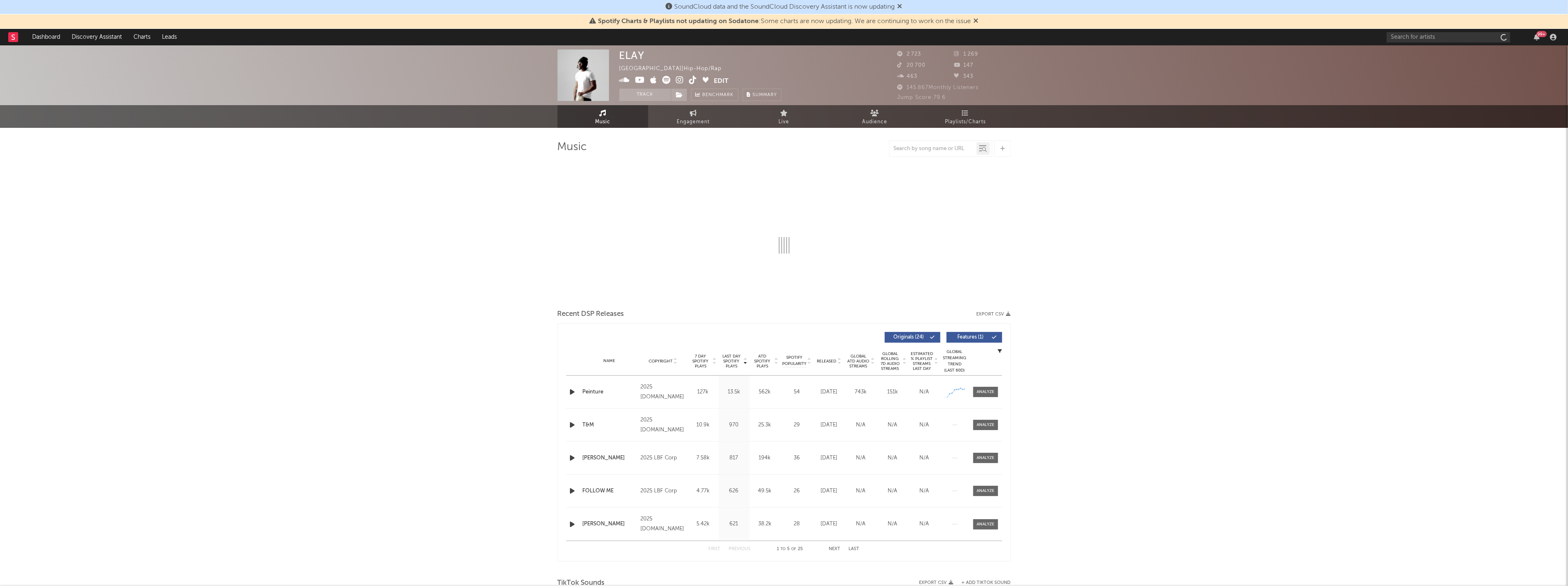
select select "1w"
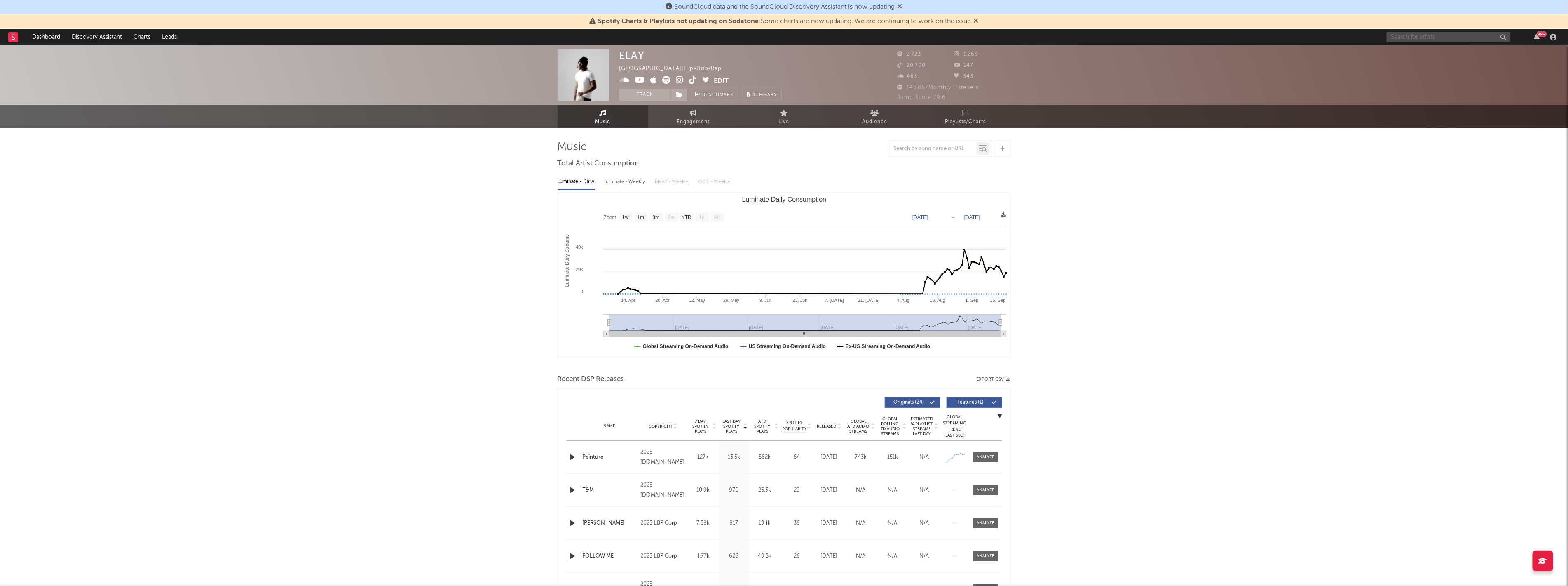
click at [1465, 33] on input "text" at bounding box center [1448, 37] width 123 height 10
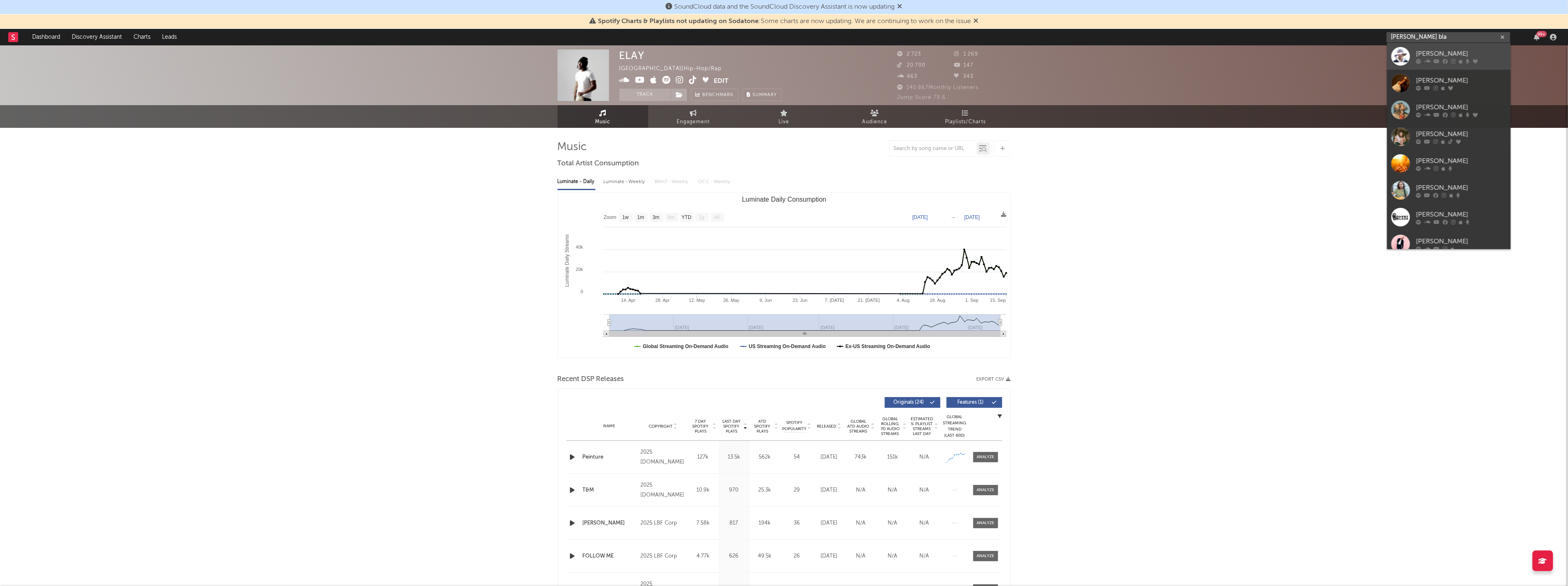
type input "dan bla"
click at [1422, 53] on div "Dan Black" at bounding box center [1461, 54] width 90 height 10
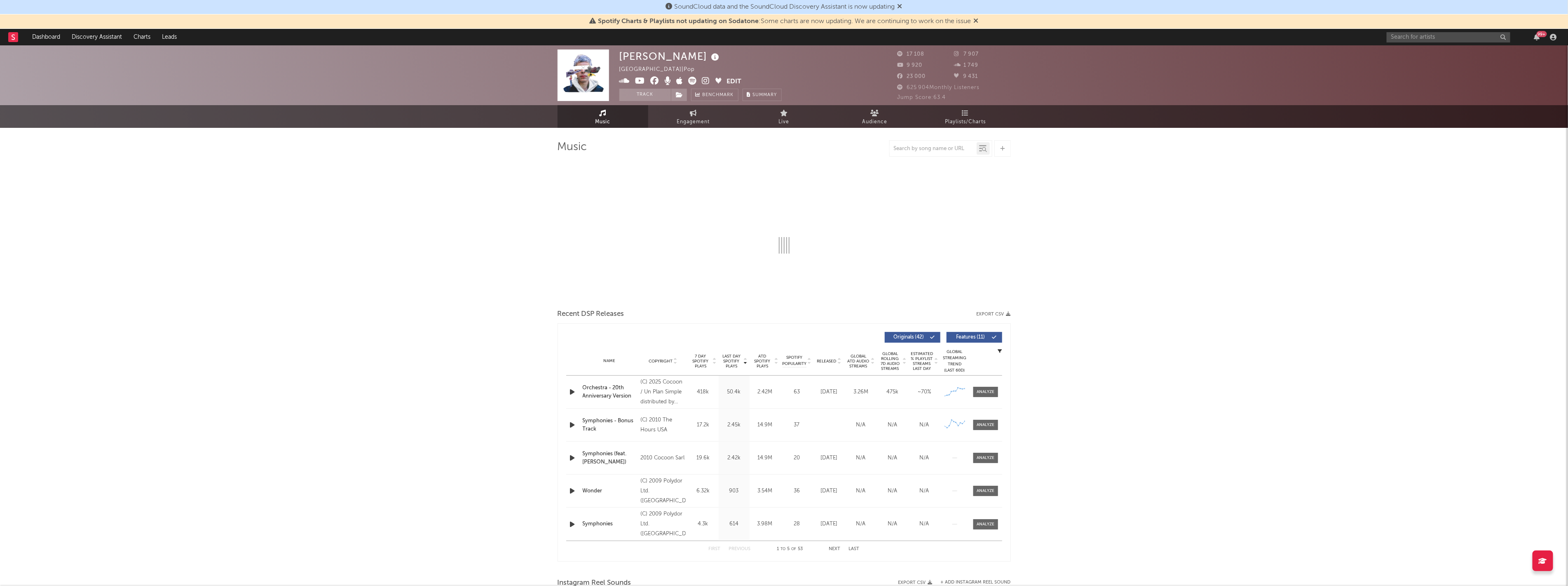
select select "6m"
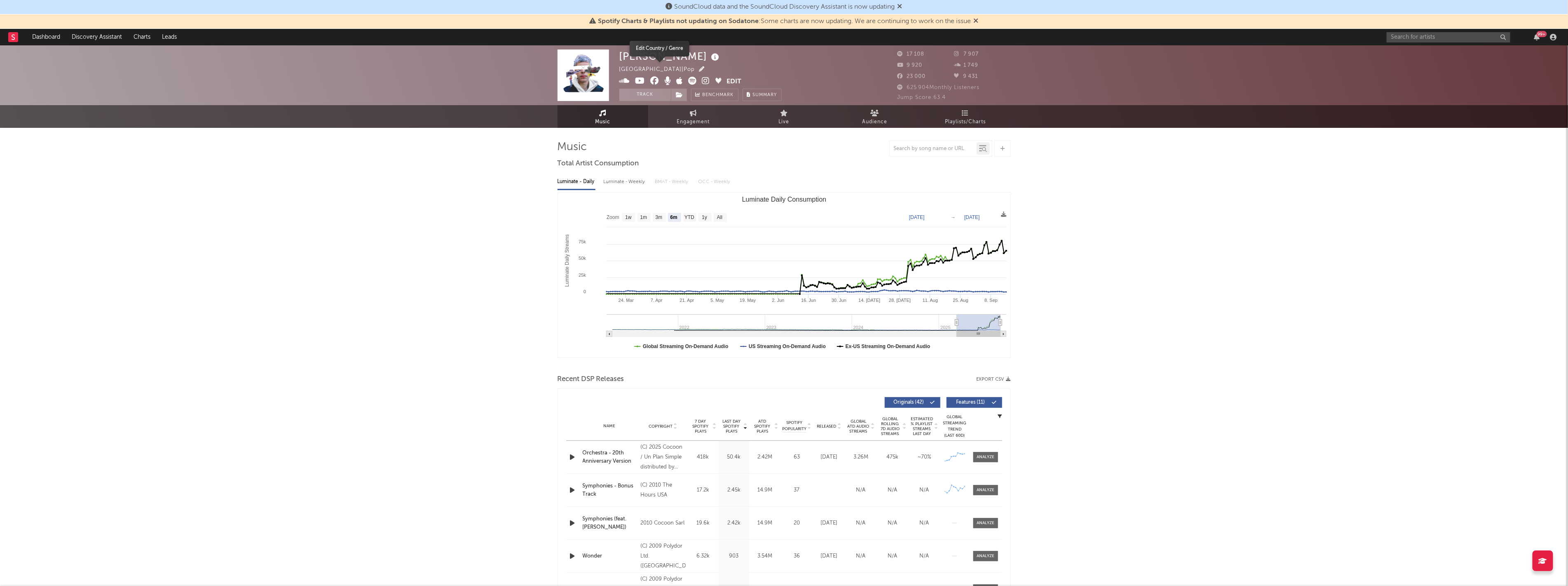
click at [699, 69] on icon "button" at bounding box center [702, 69] width 6 height 6
click at [1167, 252] on div "× Edit Country / Genre Override Sodatone's calculated values for location, genr…" at bounding box center [784, 293] width 1568 height 586
click at [710, 56] on icon at bounding box center [716, 57] width 12 height 12
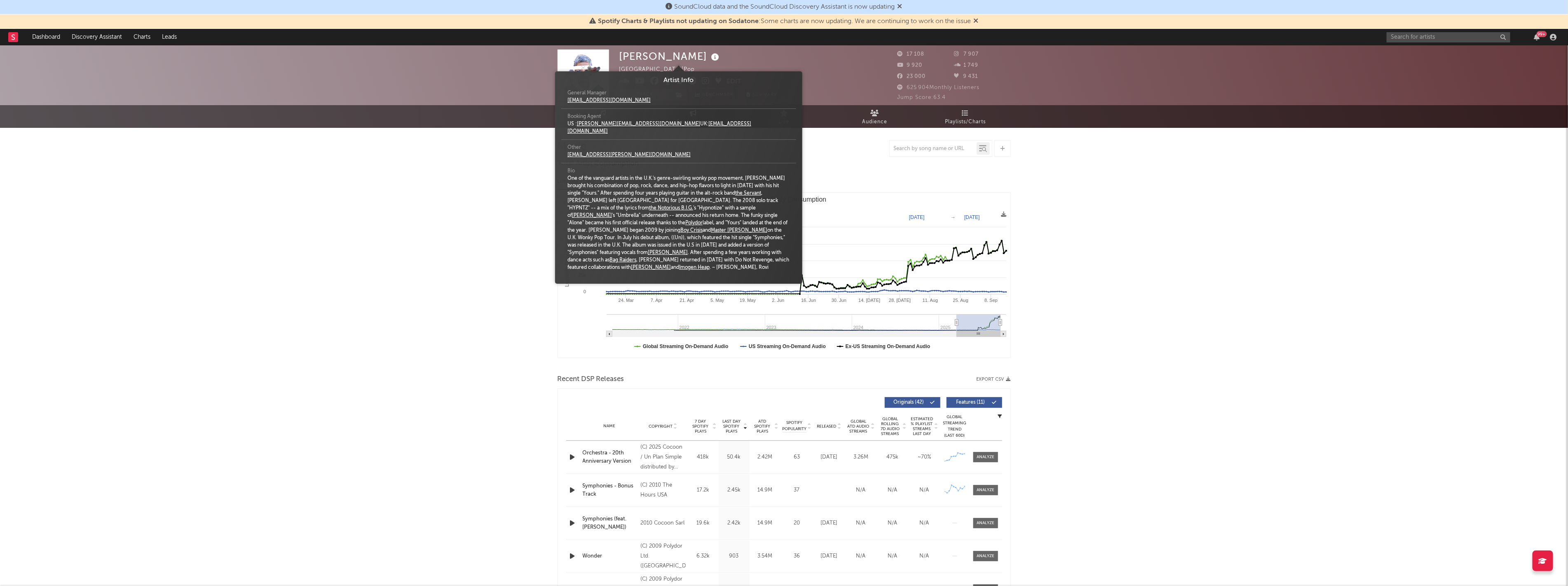
click at [710, 56] on icon at bounding box center [716, 57] width 12 height 12
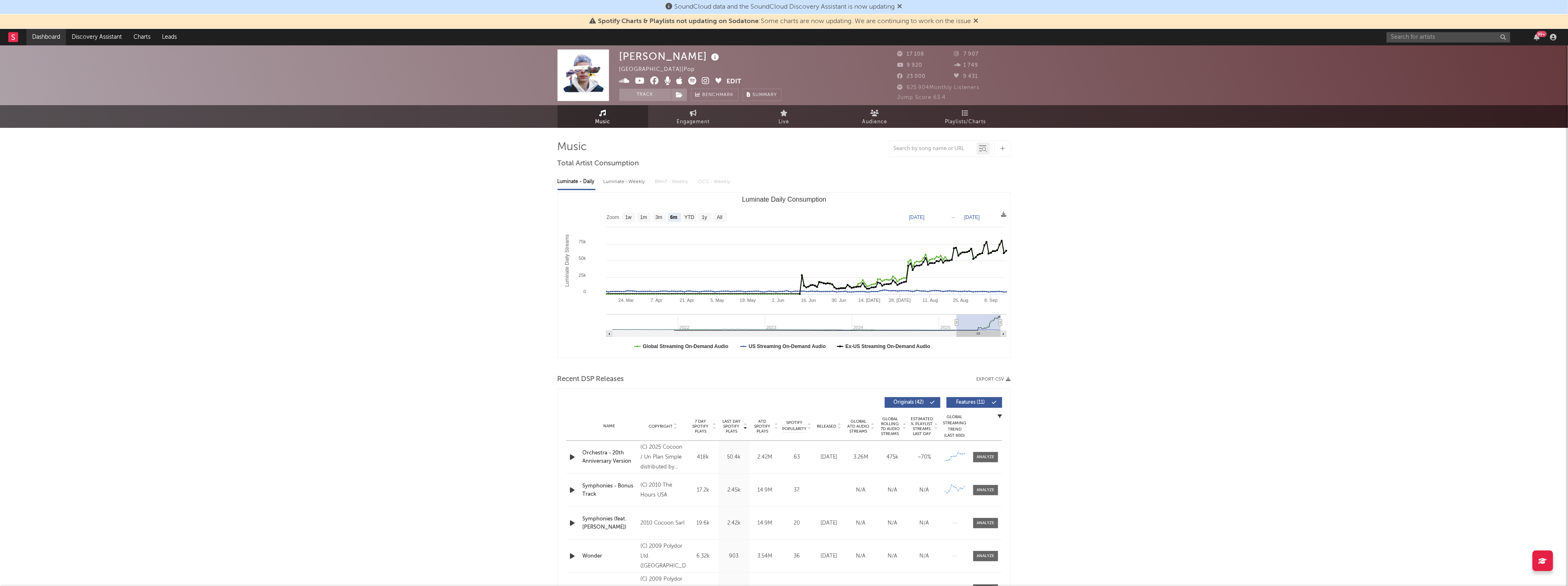
click at [35, 40] on link "Dashboard" at bounding box center [46, 37] width 40 height 17
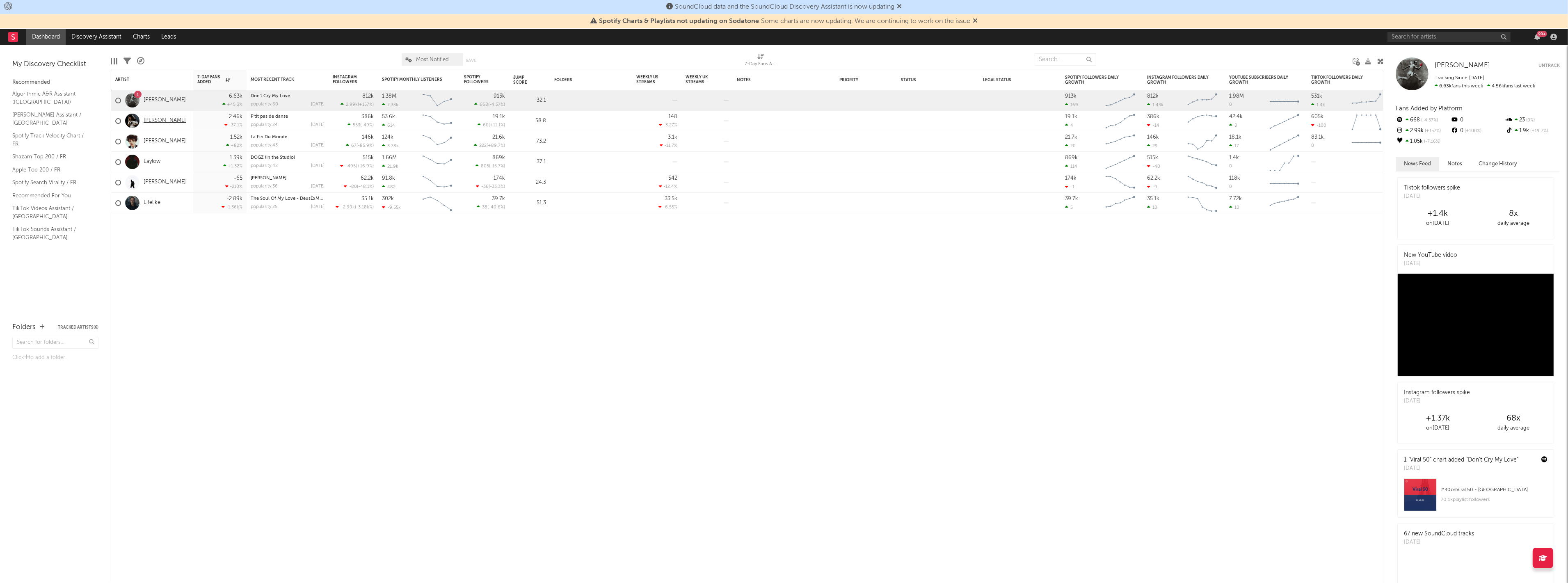
click at [161, 117] on link "[PERSON_NAME]" at bounding box center [164, 120] width 42 height 7
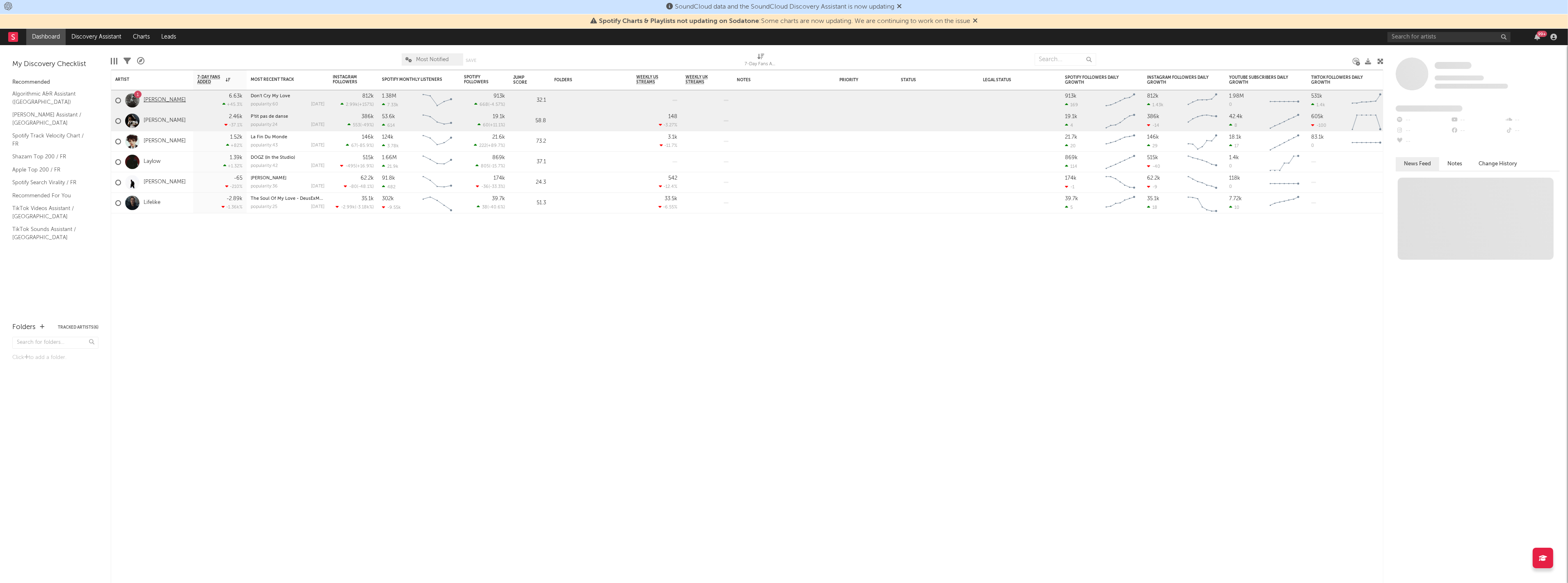
click at [151, 101] on link "[PERSON_NAME]" at bounding box center [164, 100] width 42 height 7
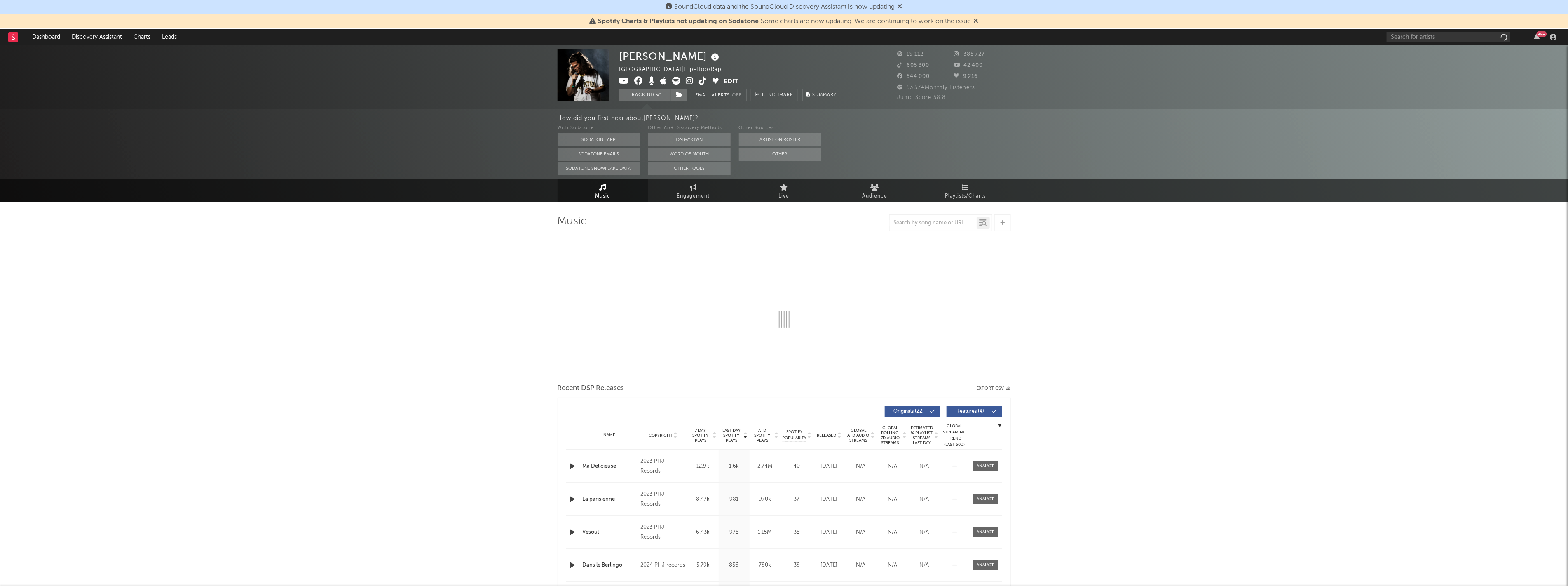
select select "6m"
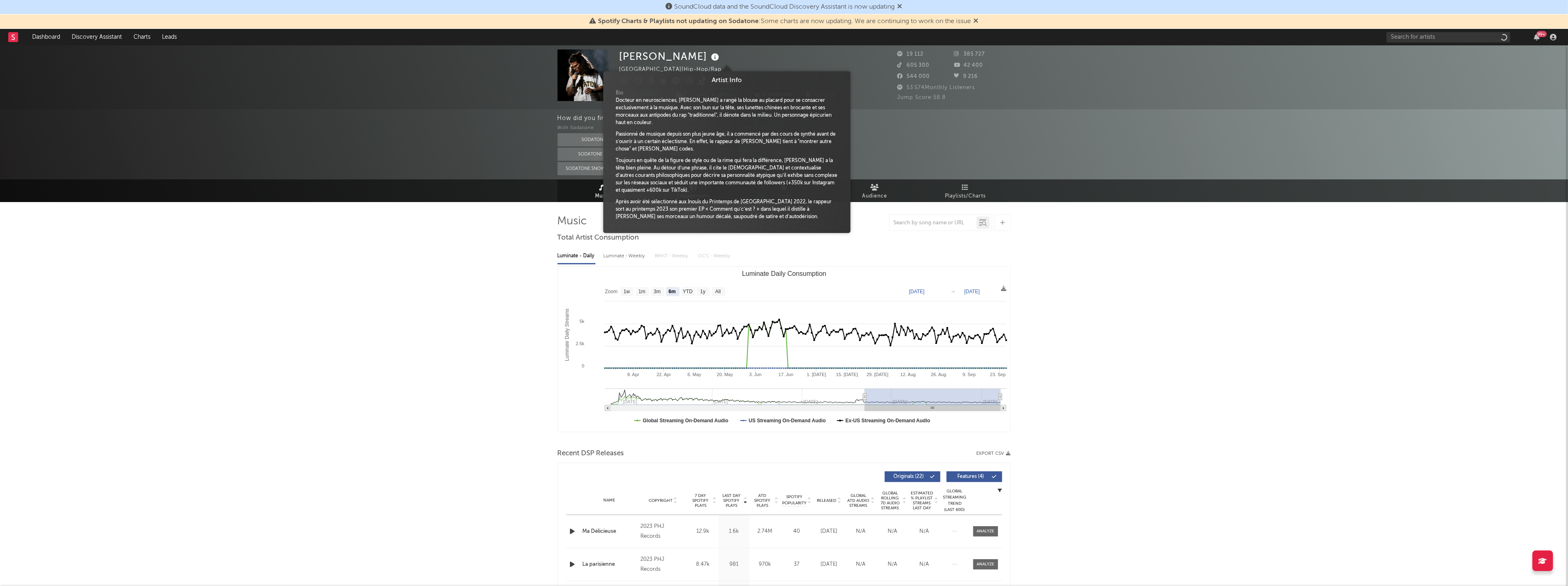
click at [721, 55] on icon at bounding box center [716, 57] width 12 height 12
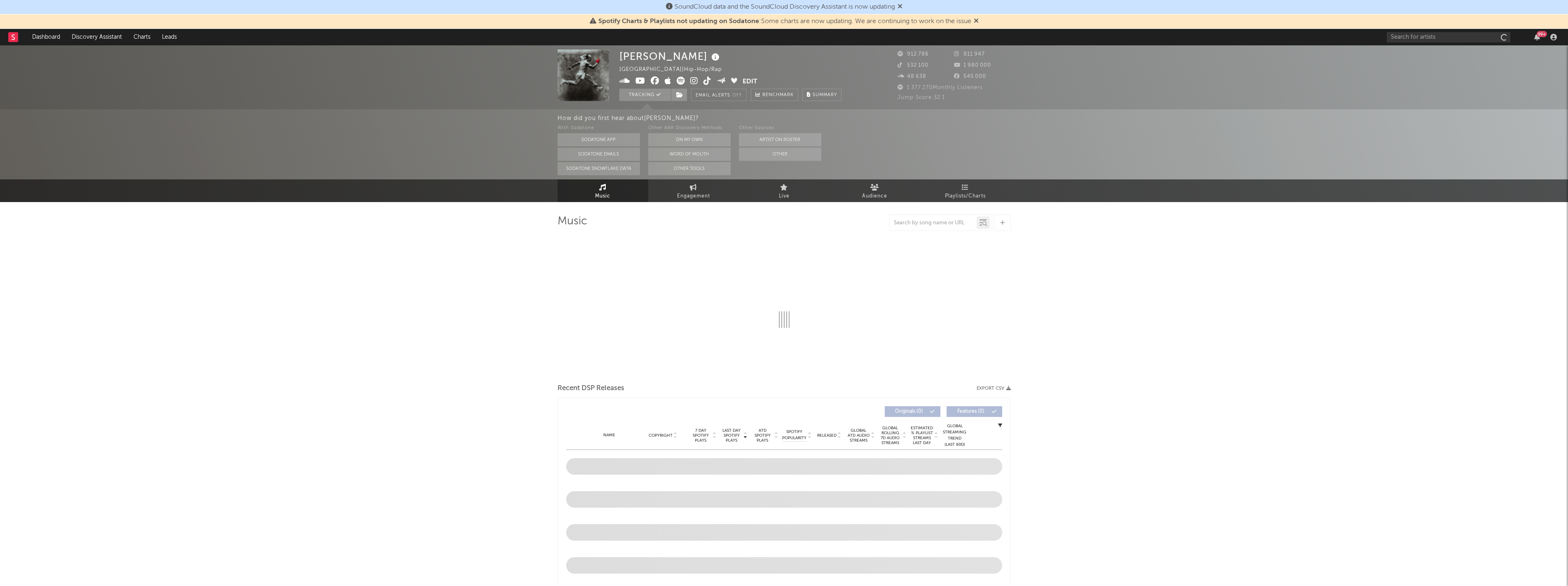
select select "6m"
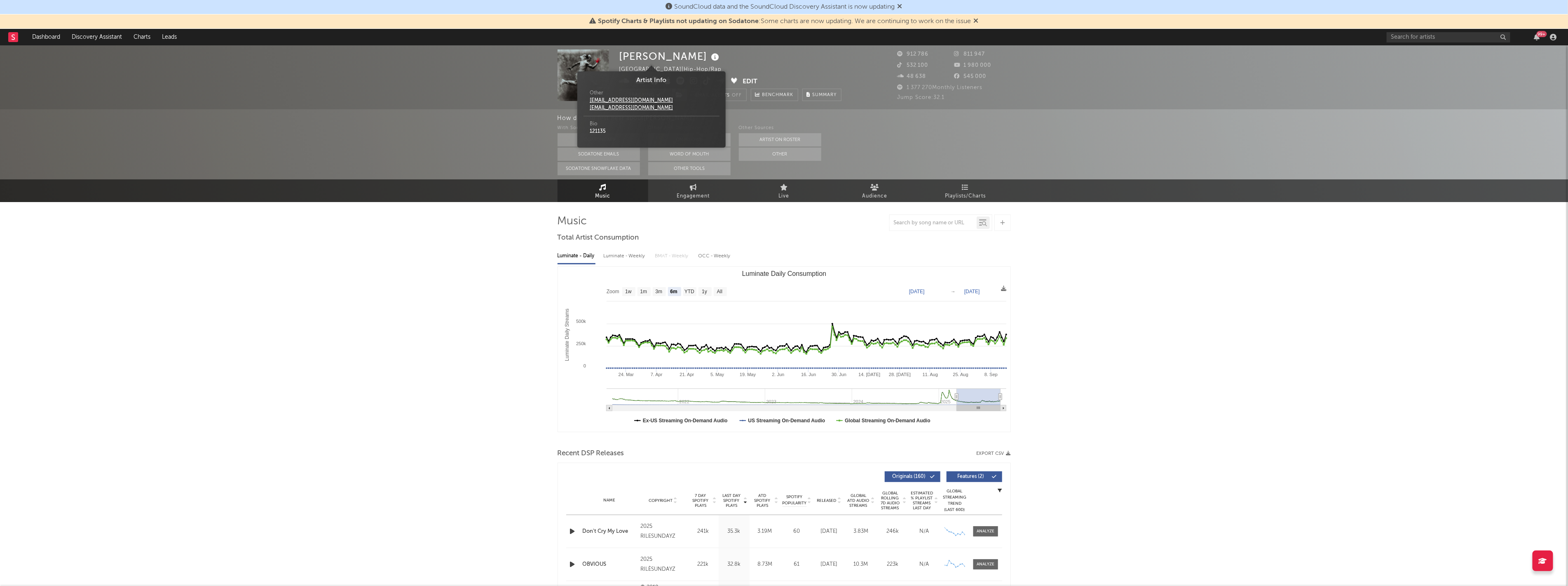
click at [710, 58] on icon at bounding box center [716, 57] width 12 height 12
